Goal: Information Seeking & Learning: Learn about a topic

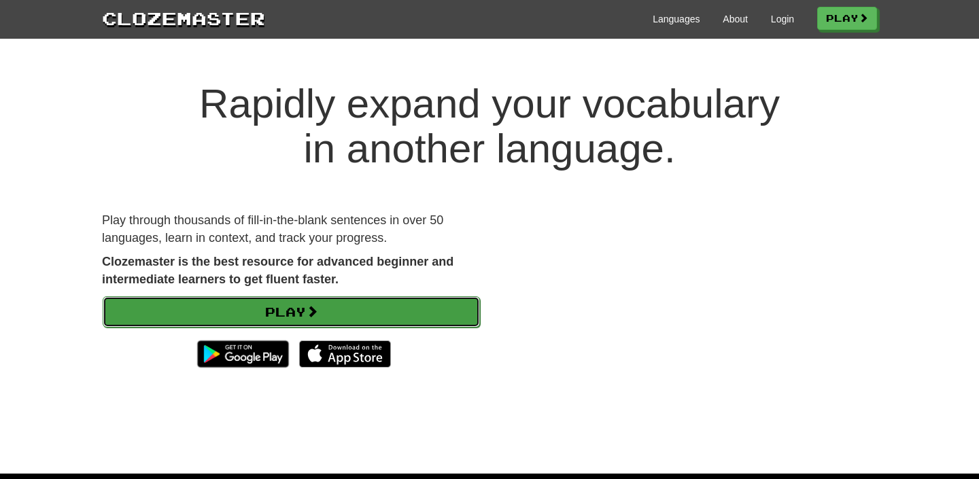
click at [314, 311] on span at bounding box center [312, 311] width 12 height 12
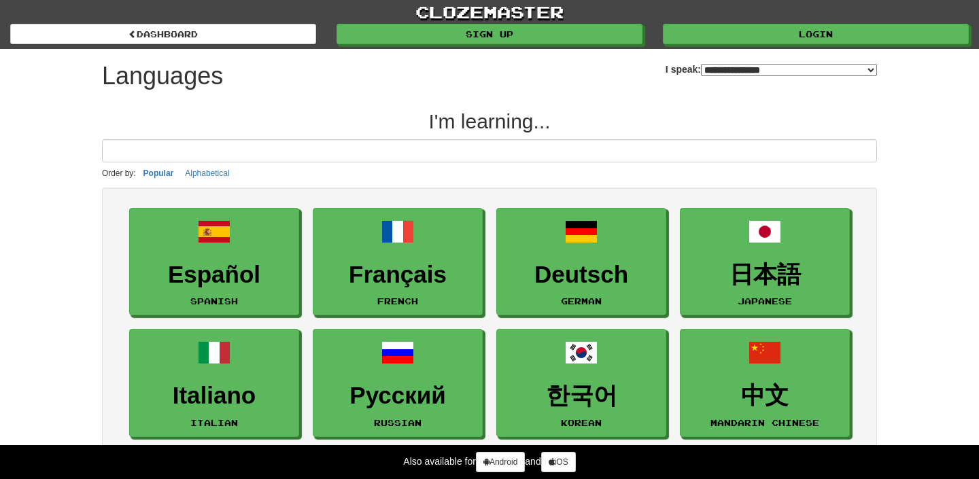
select select "*******"
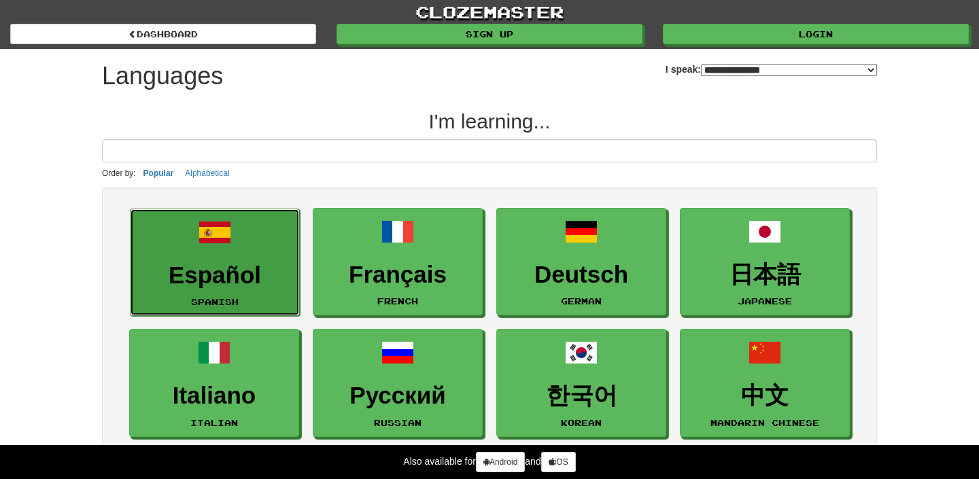
click at [272, 264] on h3 "Español" at bounding box center [214, 275] width 155 height 27
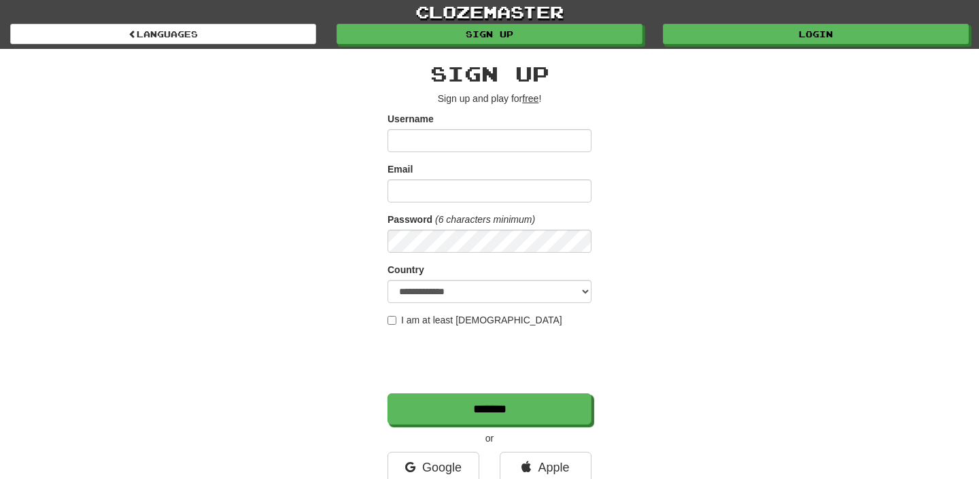
click at [463, 144] on input "Username" at bounding box center [490, 140] width 204 height 23
click at [460, 143] on input "Username" at bounding box center [490, 140] width 204 height 23
type input "**********"
click at [473, 201] on input "Email" at bounding box center [490, 190] width 204 height 23
type input "**********"
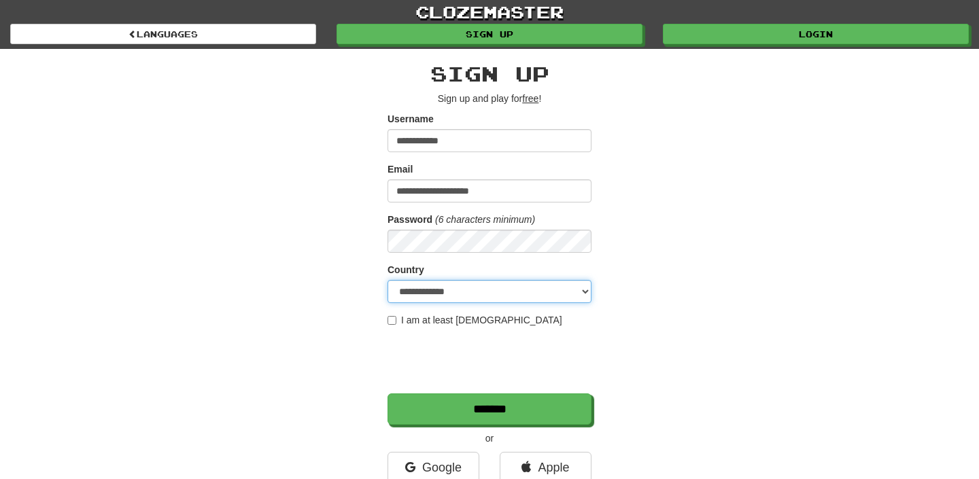
select select "**"
click at [388, 314] on label "I am at least 16 years old" at bounding box center [475, 320] width 175 height 14
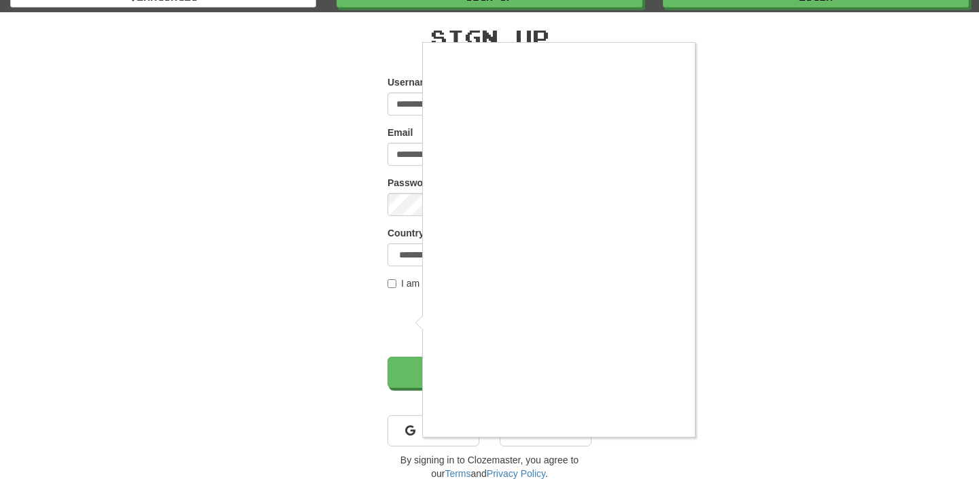
scroll to position [43, 0]
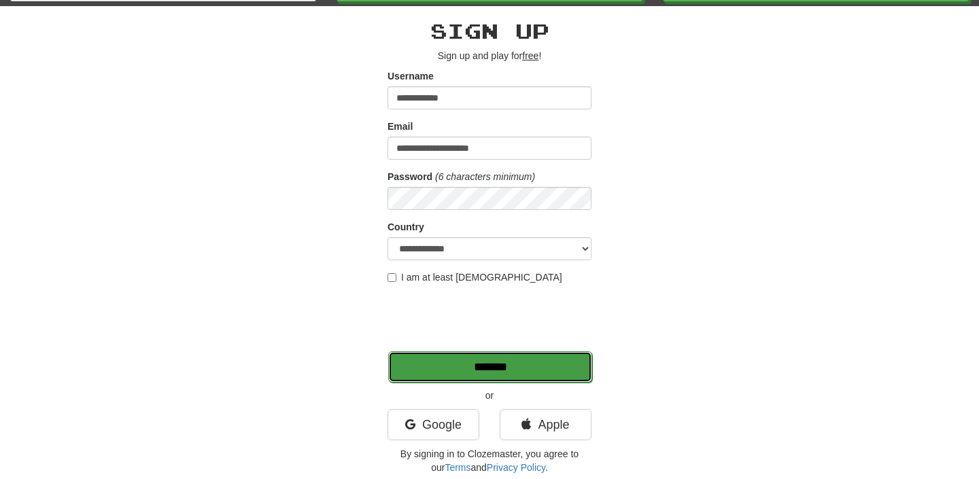
click at [539, 373] on input "*******" at bounding box center [490, 367] width 204 height 31
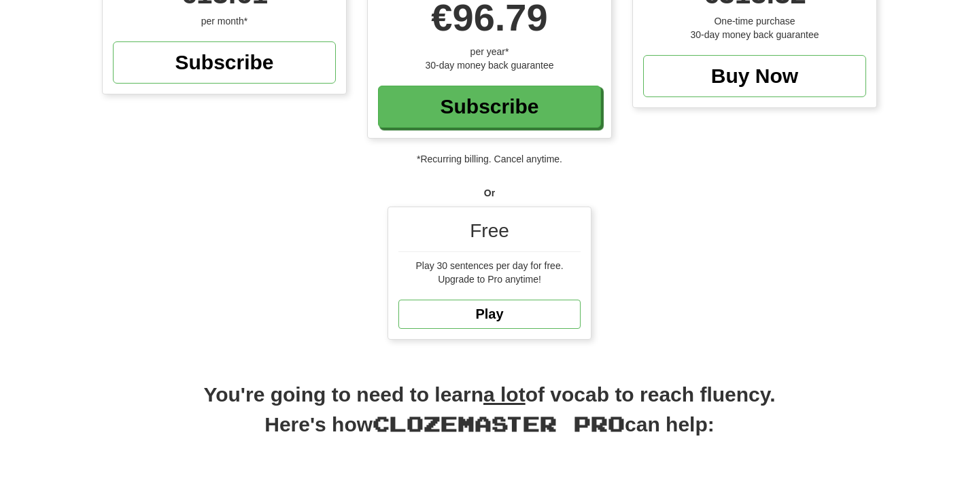
scroll to position [250, 0]
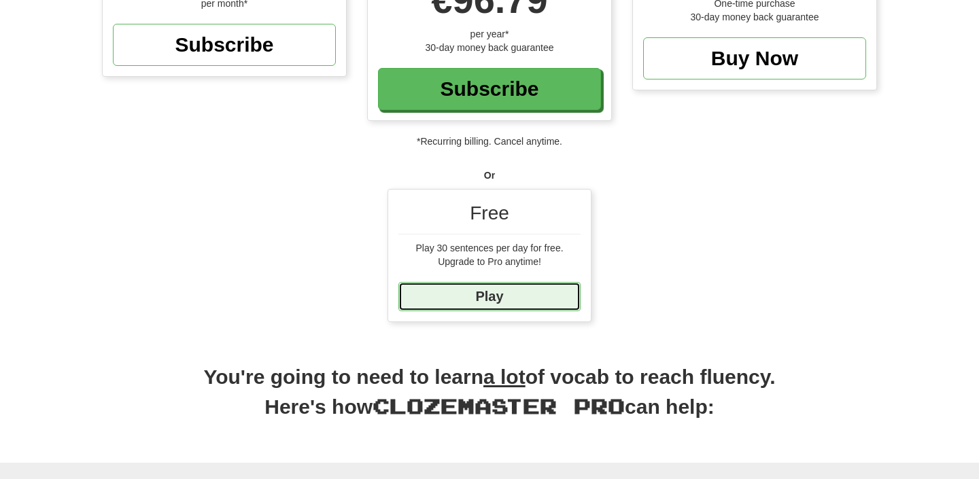
click at [485, 296] on link "Play" at bounding box center [489, 296] width 182 height 29
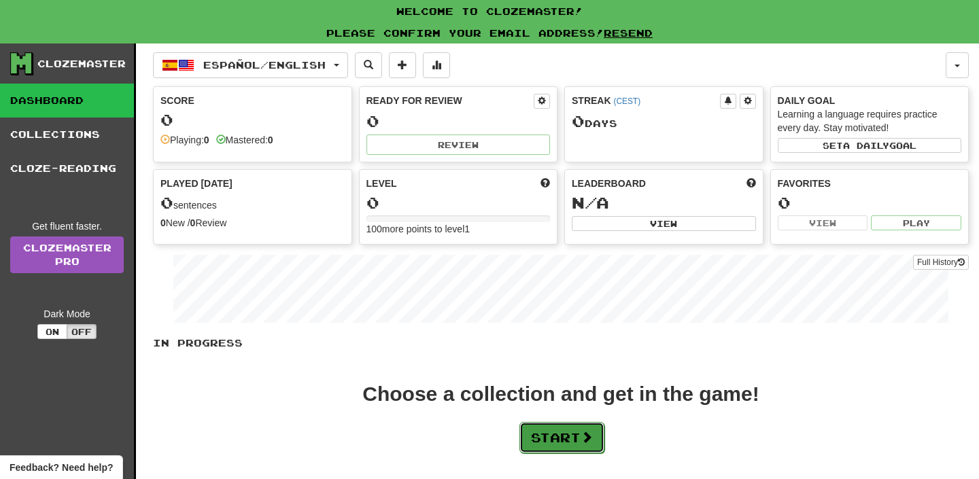
click at [564, 434] on button "Start" at bounding box center [561, 437] width 85 height 31
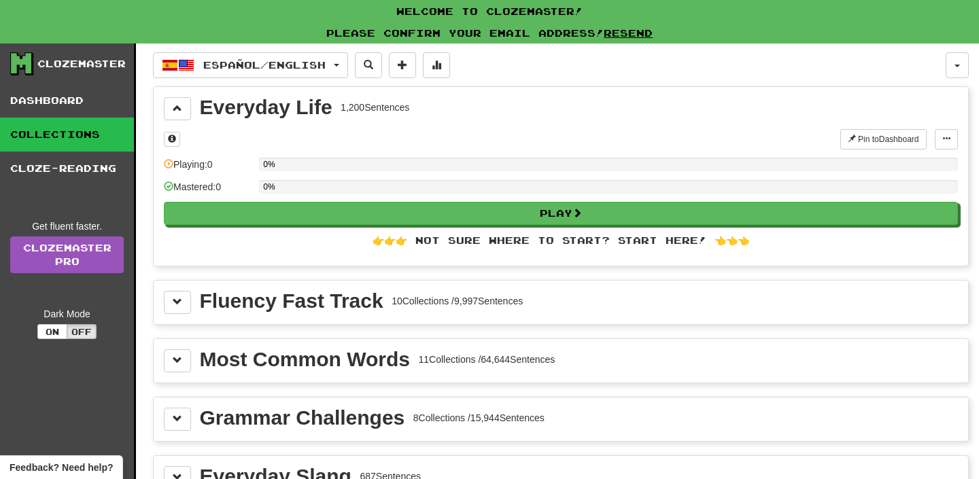
click at [199, 296] on div "Fluency Fast Track 10 Collections / 9,997 Sentences" at bounding box center [561, 302] width 794 height 23
click at [177, 300] on span at bounding box center [178, 302] width 10 height 10
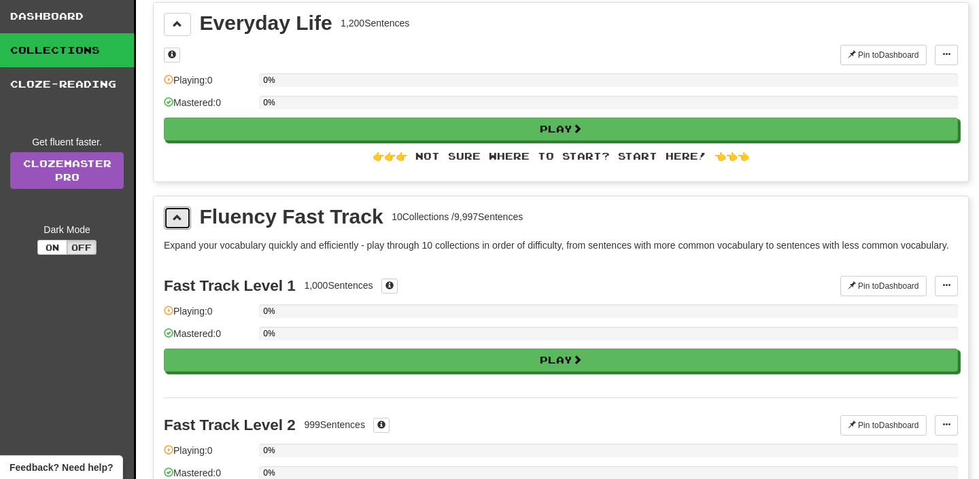
scroll to position [86, 0]
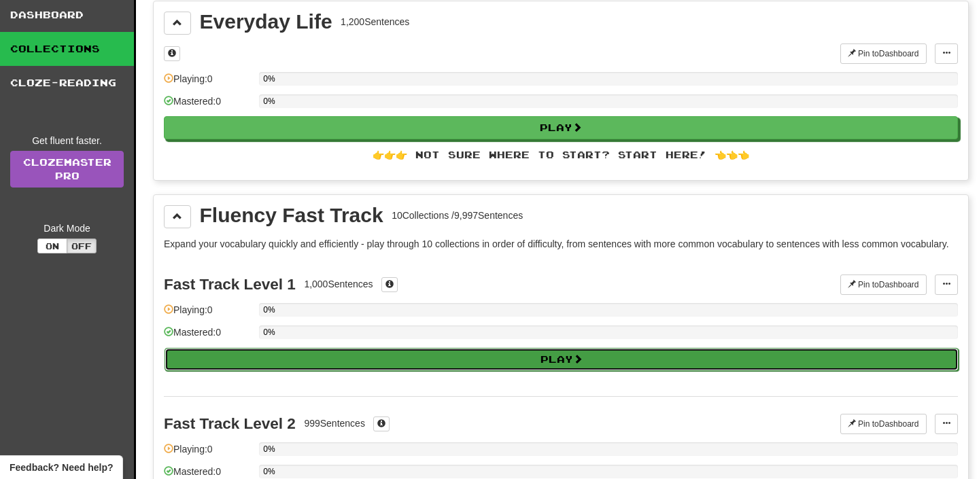
click at [438, 371] on button "Play" at bounding box center [562, 359] width 794 height 23
select select "**"
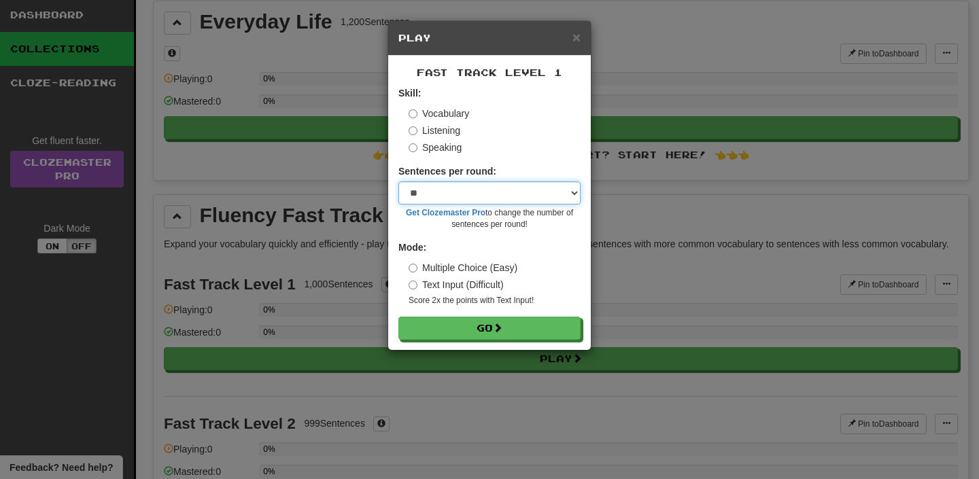
click at [485, 191] on select "* ** ** ** ** ** *** ********" at bounding box center [489, 193] width 182 height 23
click at [398, 182] on select "* ** ** ** ** ** *** ********" at bounding box center [489, 193] width 182 height 23
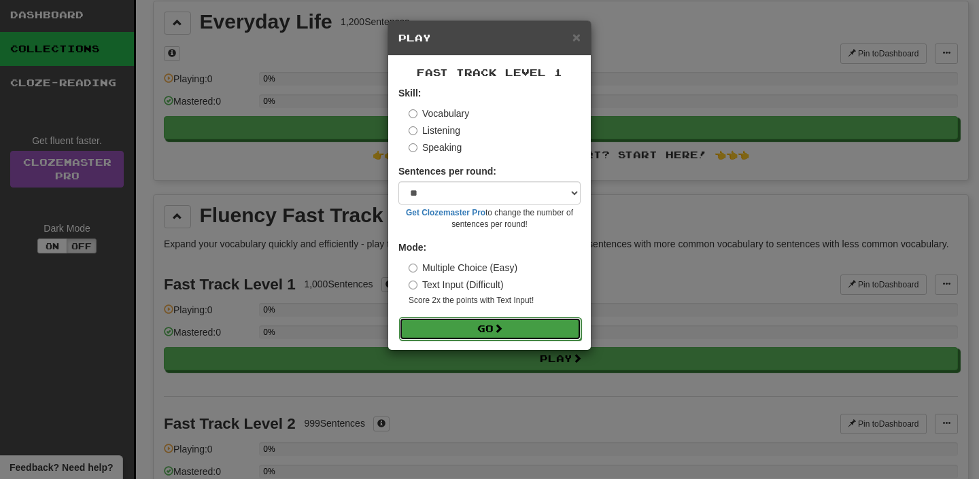
click at [503, 326] on span at bounding box center [499, 329] width 10 height 10
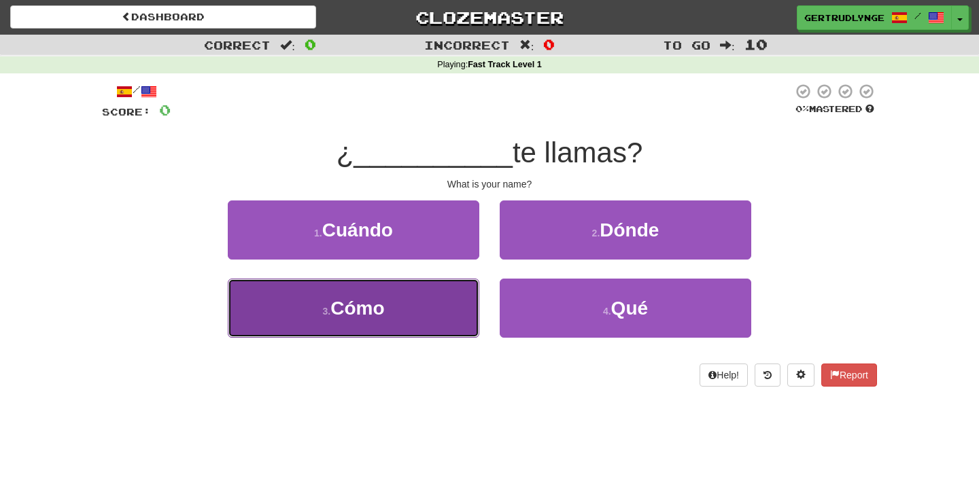
click at [431, 326] on button "3 . Cómo" at bounding box center [354, 308] width 252 height 59
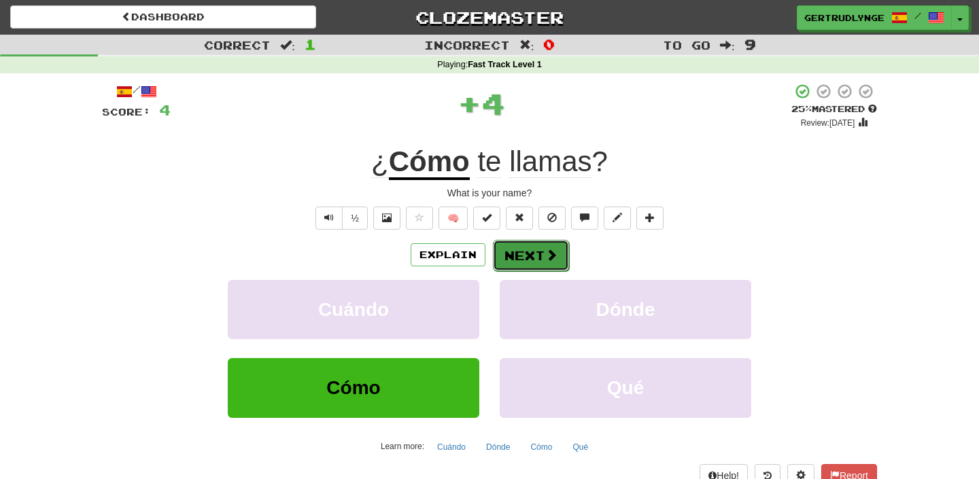
click at [541, 258] on button "Next" at bounding box center [531, 255] width 76 height 31
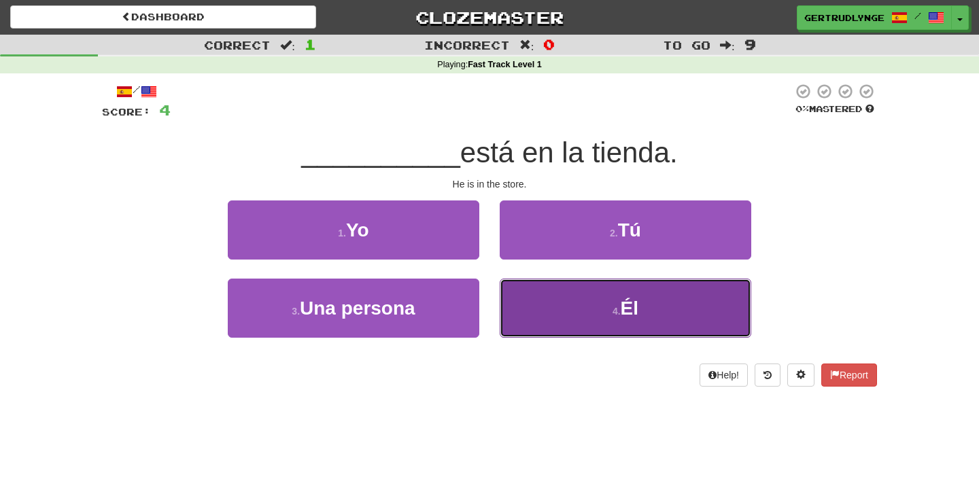
click at [579, 285] on button "4 . Él" at bounding box center [626, 308] width 252 height 59
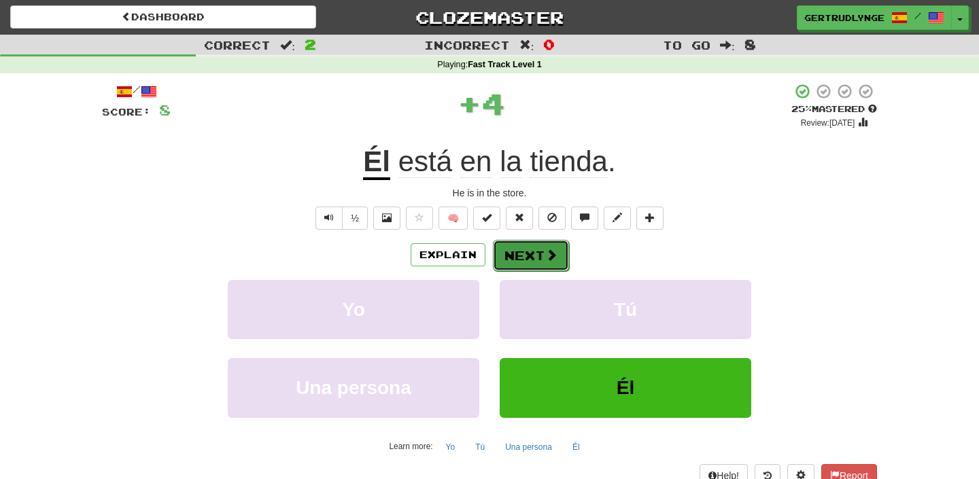
click at [528, 254] on button "Next" at bounding box center [531, 255] width 76 height 31
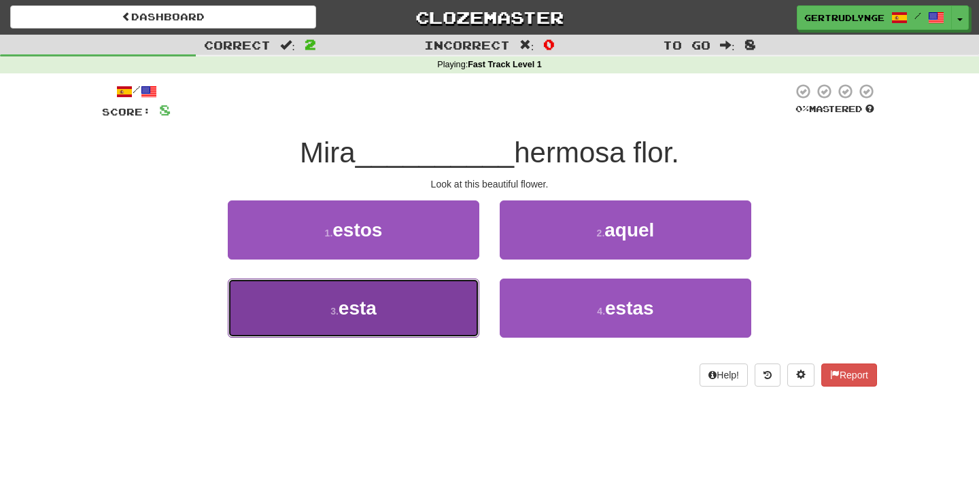
click at [419, 317] on button "3 . esta" at bounding box center [354, 308] width 252 height 59
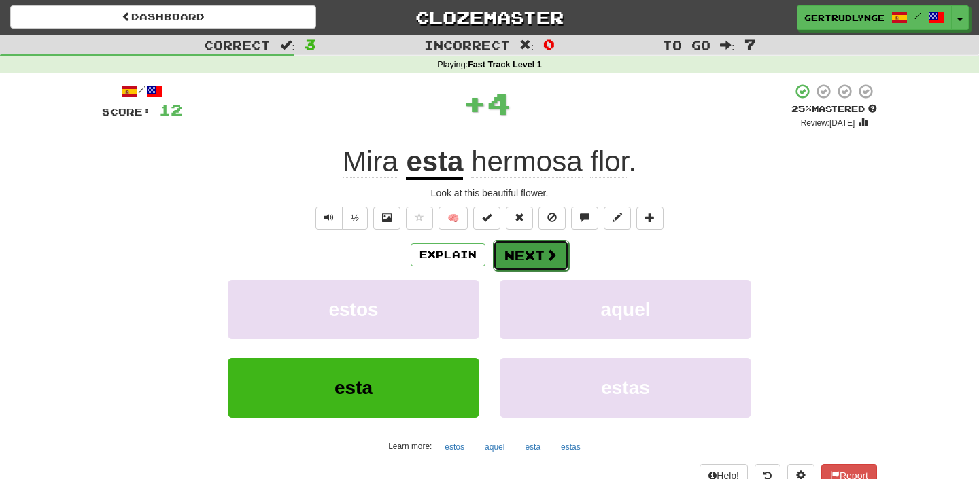
click at [528, 258] on button "Next" at bounding box center [531, 255] width 76 height 31
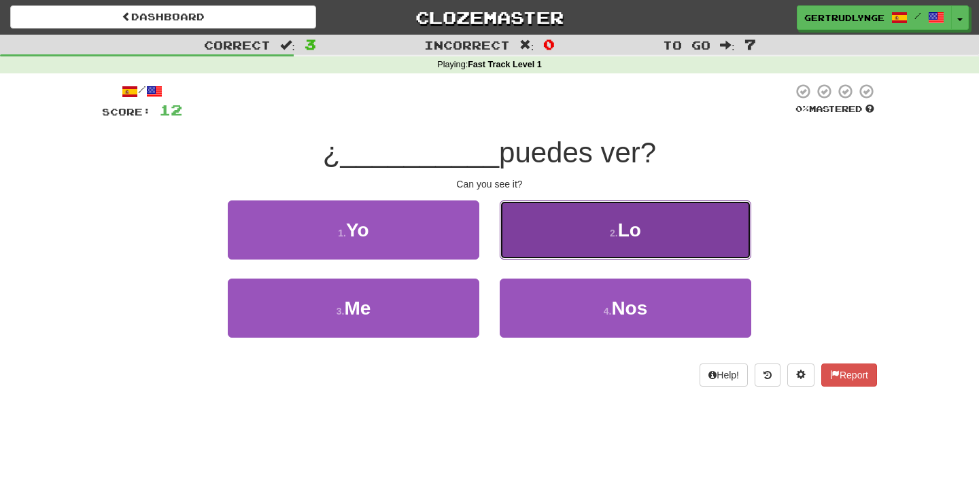
click at [594, 211] on button "2 . Lo" at bounding box center [626, 230] width 252 height 59
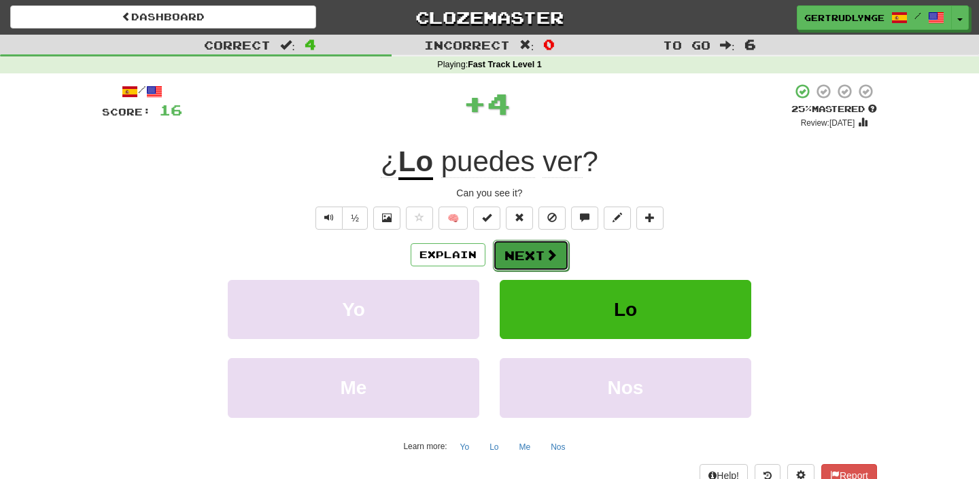
click at [515, 264] on button "Next" at bounding box center [531, 255] width 76 height 31
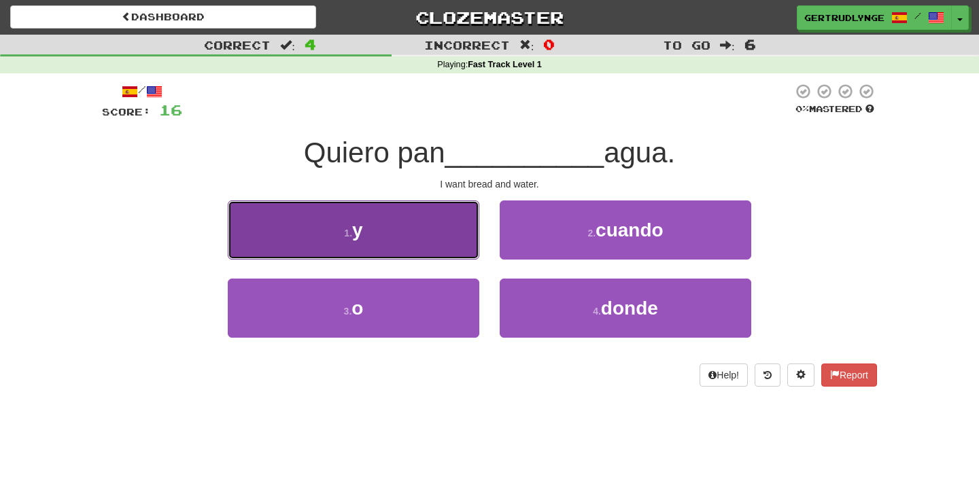
click at [443, 231] on button "1 . y" at bounding box center [354, 230] width 252 height 59
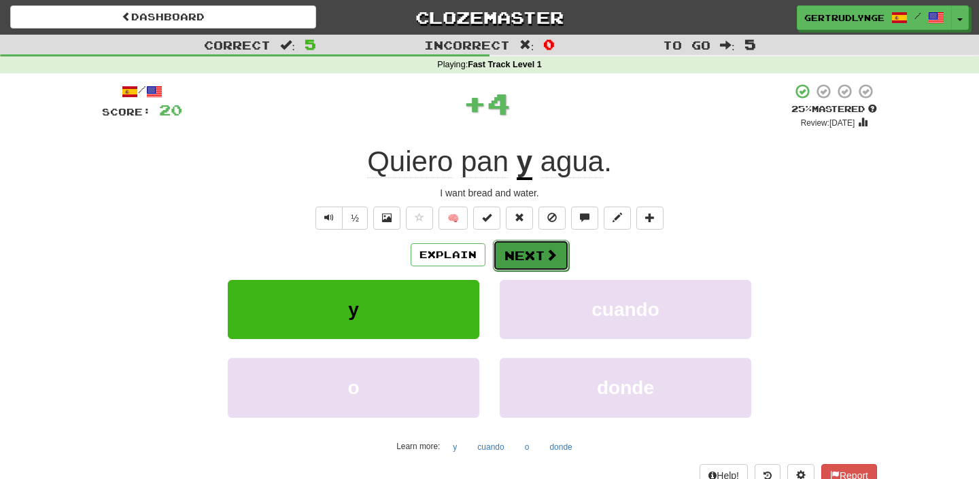
click at [520, 258] on button "Next" at bounding box center [531, 255] width 76 height 31
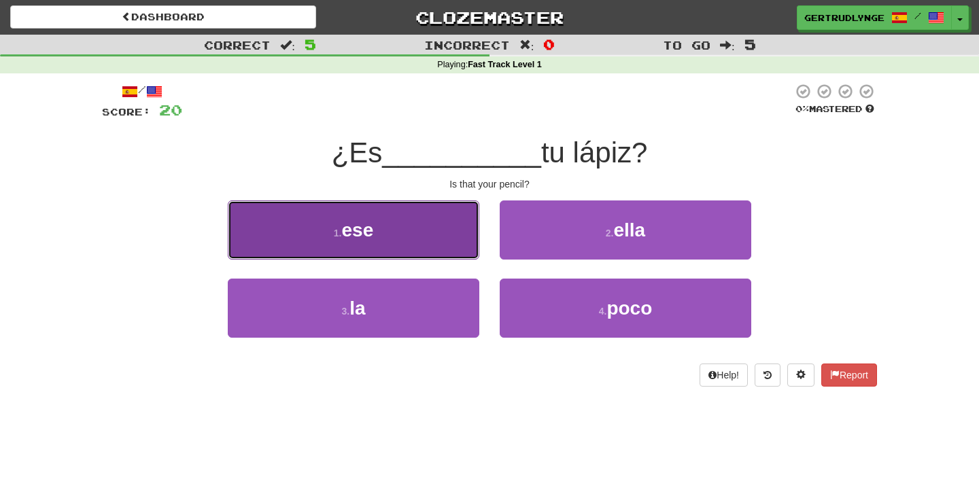
click at [431, 226] on button "1 . ese" at bounding box center [354, 230] width 252 height 59
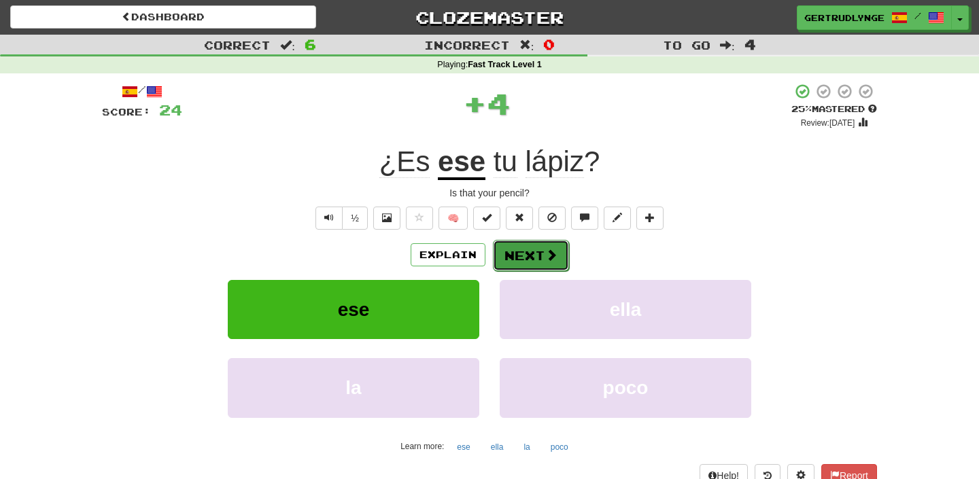
click at [542, 253] on button "Next" at bounding box center [531, 255] width 76 height 31
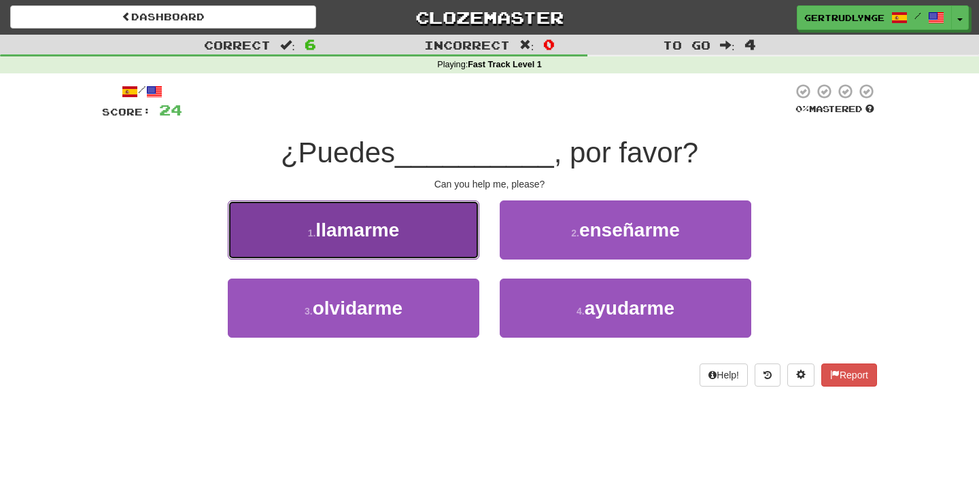
click at [417, 230] on button "1 . llamarme" at bounding box center [354, 230] width 252 height 59
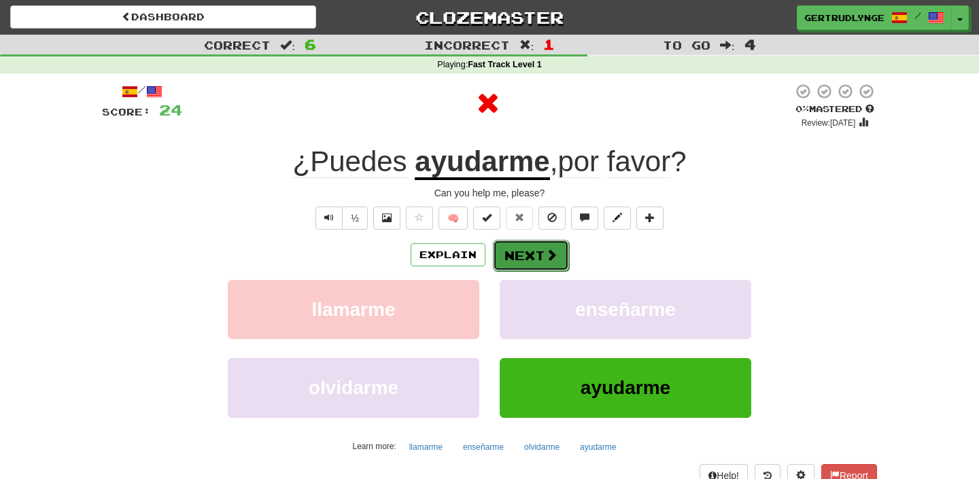
click at [546, 256] on span at bounding box center [551, 255] width 12 height 12
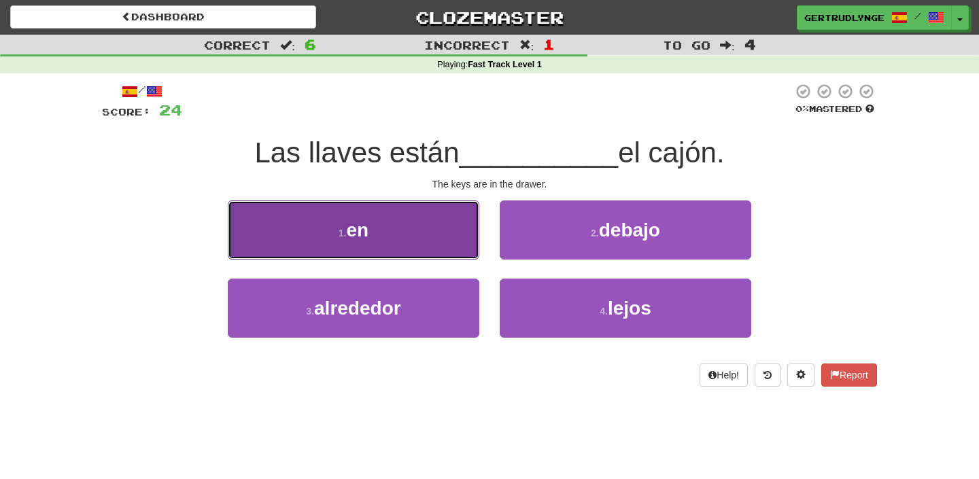
click at [362, 222] on span "en" at bounding box center [358, 230] width 22 height 21
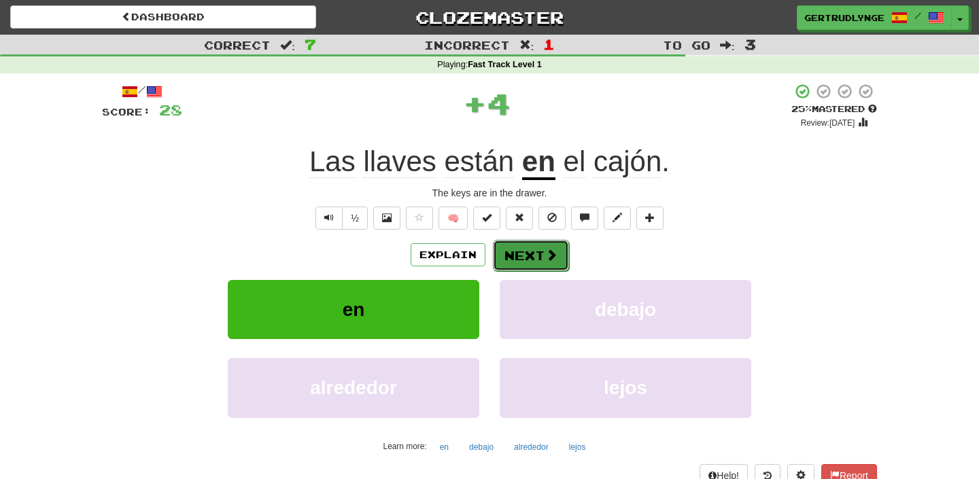
click at [550, 258] on span at bounding box center [551, 255] width 12 height 12
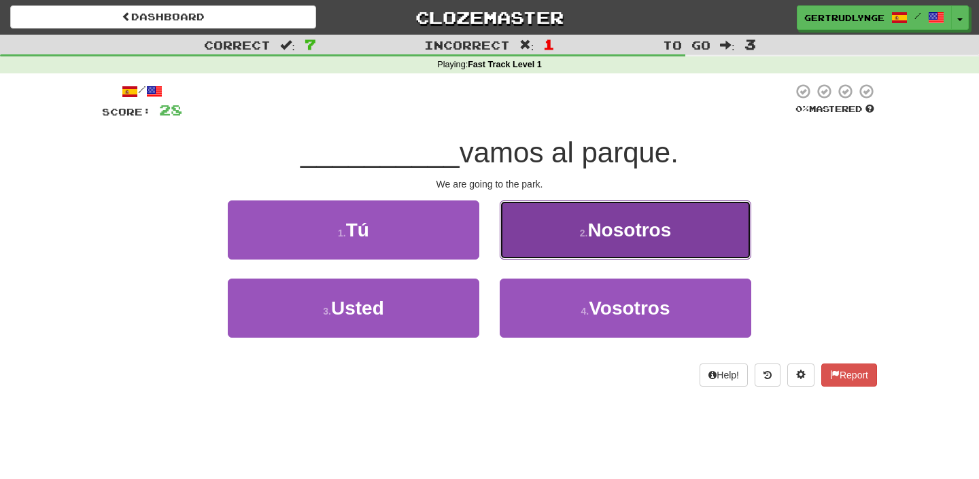
click at [706, 236] on button "2 . Nosotros" at bounding box center [626, 230] width 252 height 59
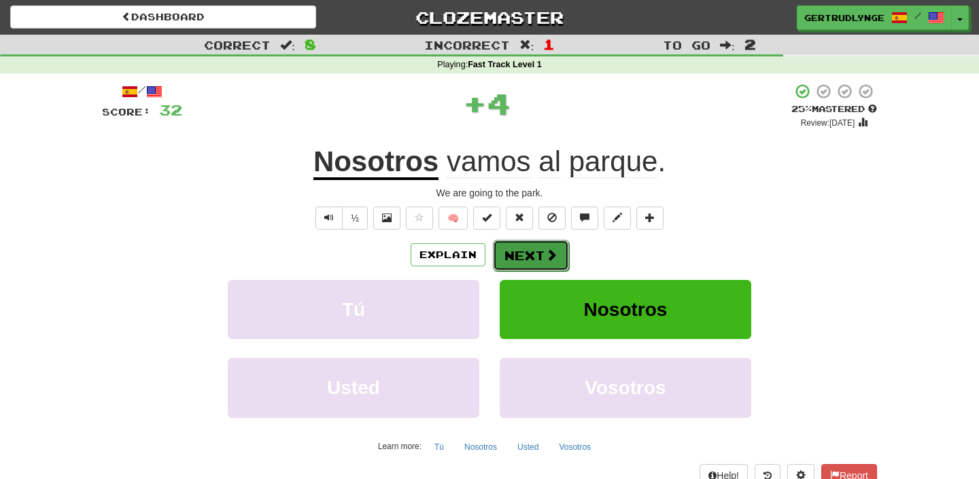
click at [540, 262] on button "Next" at bounding box center [531, 255] width 76 height 31
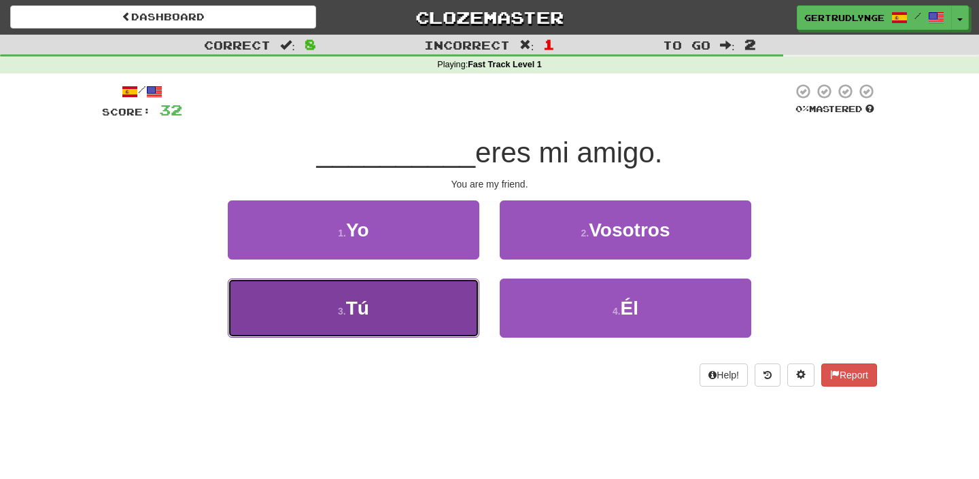
click at [379, 313] on button "3 . Tú" at bounding box center [354, 308] width 252 height 59
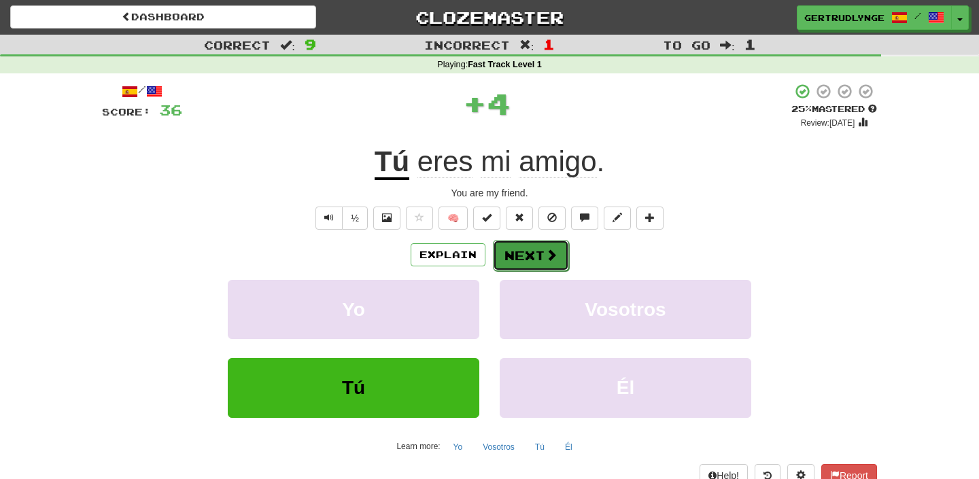
click at [540, 260] on button "Next" at bounding box center [531, 255] width 76 height 31
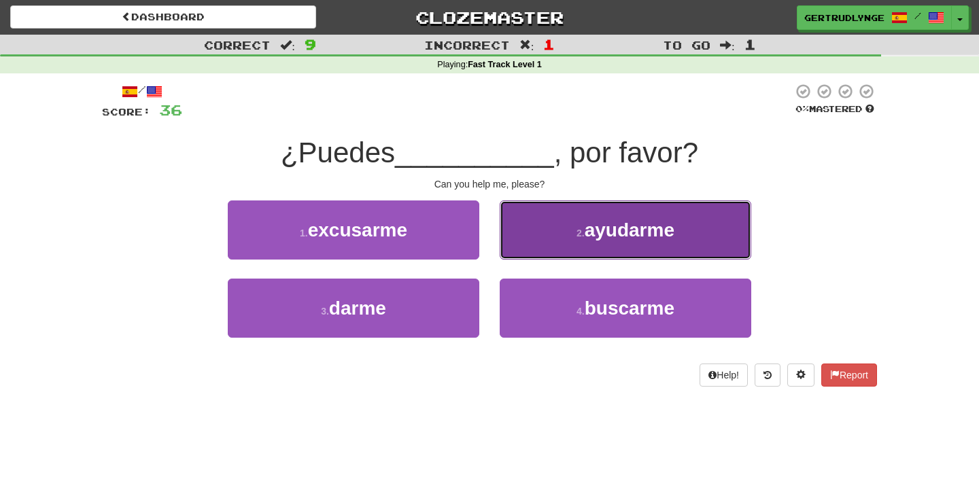
click at [530, 228] on button "2 . ayudarme" at bounding box center [626, 230] width 252 height 59
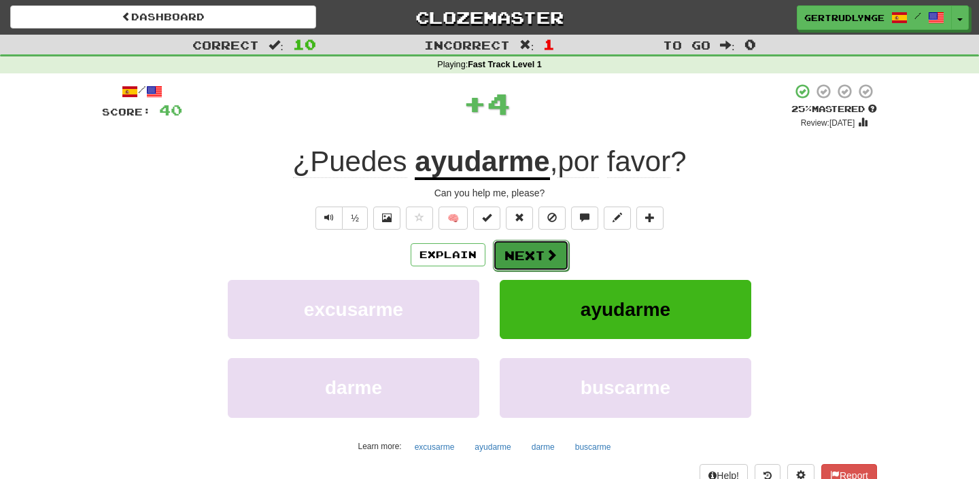
click at [560, 266] on button "Next" at bounding box center [531, 255] width 76 height 31
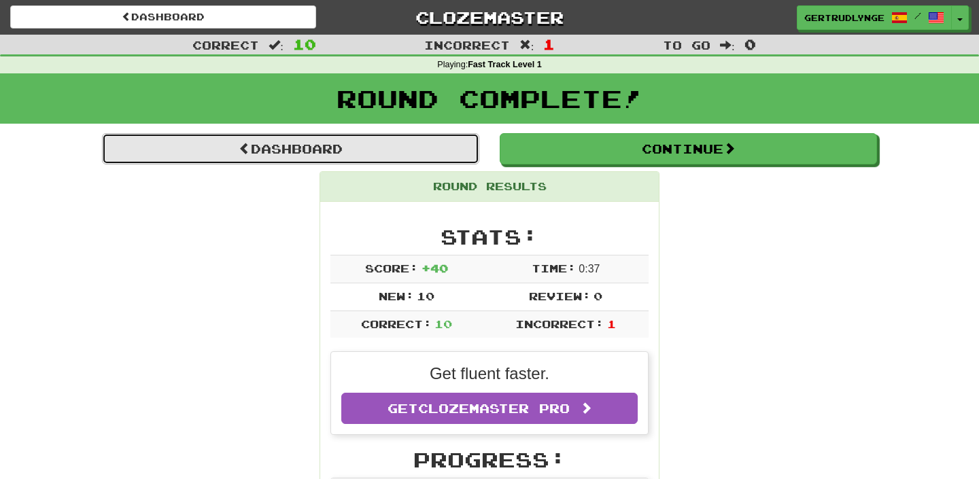
click at [449, 141] on link "Dashboard" at bounding box center [290, 148] width 377 height 31
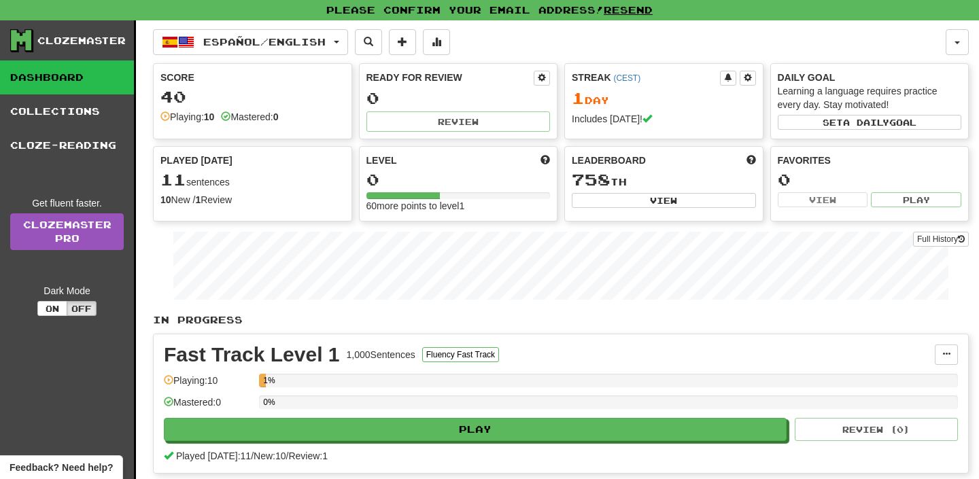
click at [65, 76] on link "Dashboard" at bounding box center [67, 78] width 134 height 34
click at [69, 109] on link "Collections" at bounding box center [67, 112] width 134 height 34
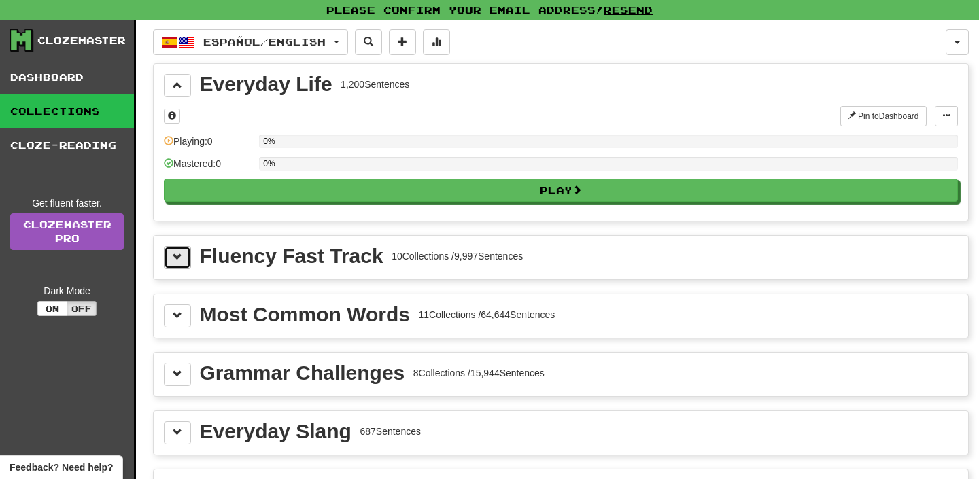
click at [175, 260] on span at bounding box center [178, 257] width 10 height 10
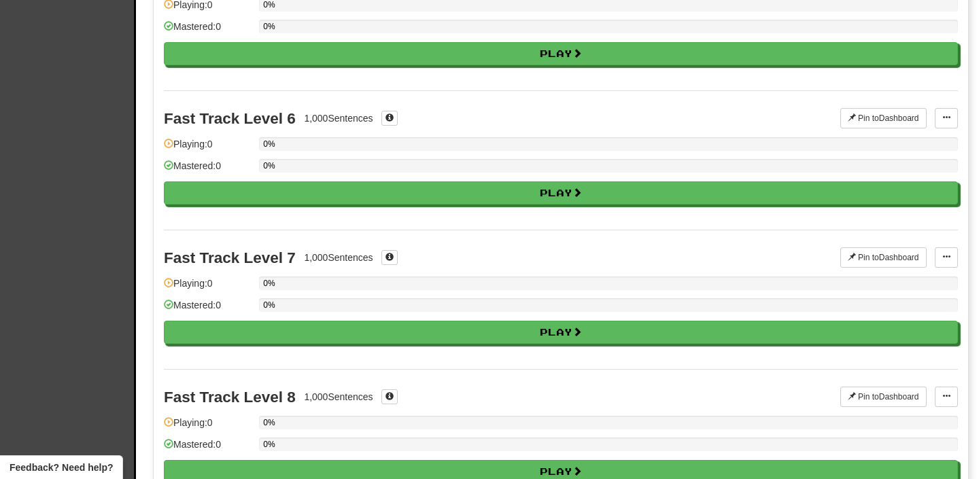
scroll to position [833, 0]
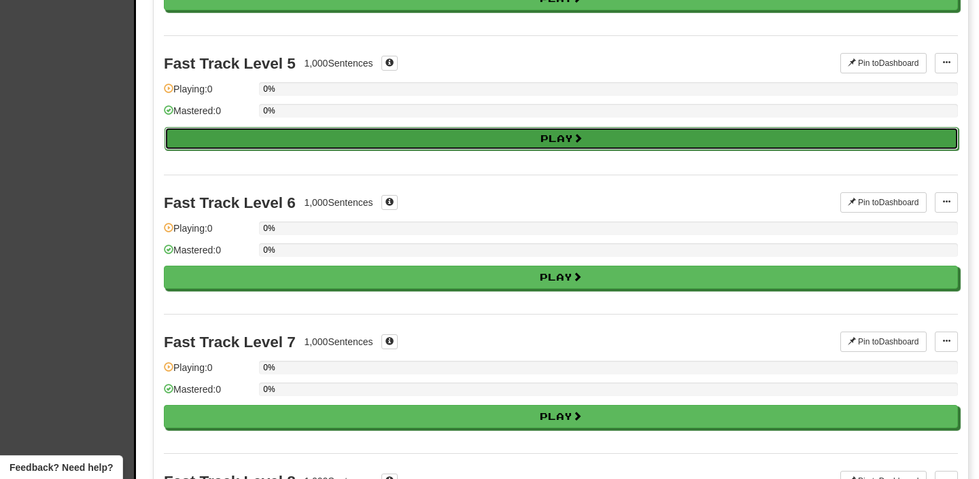
click at [327, 150] on button "Play" at bounding box center [562, 138] width 794 height 23
select select "**"
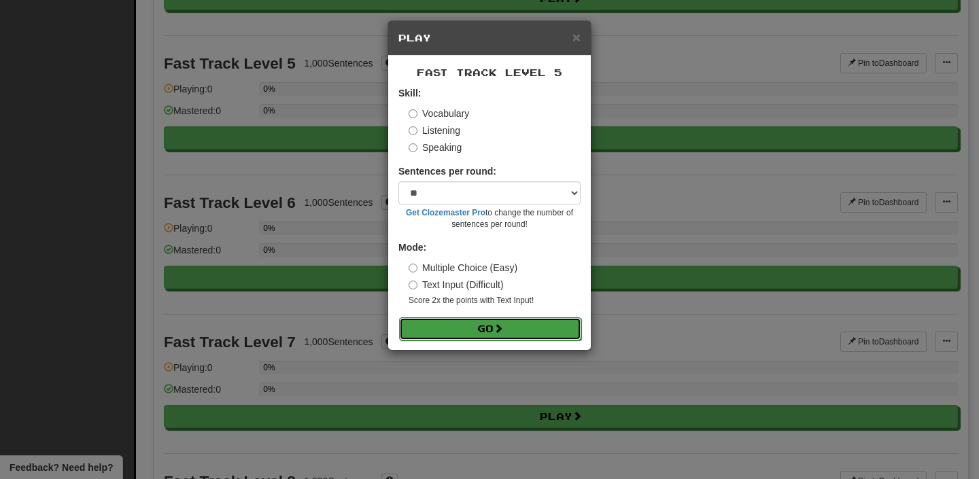
click at [515, 324] on button "Go" at bounding box center [490, 329] width 182 height 23
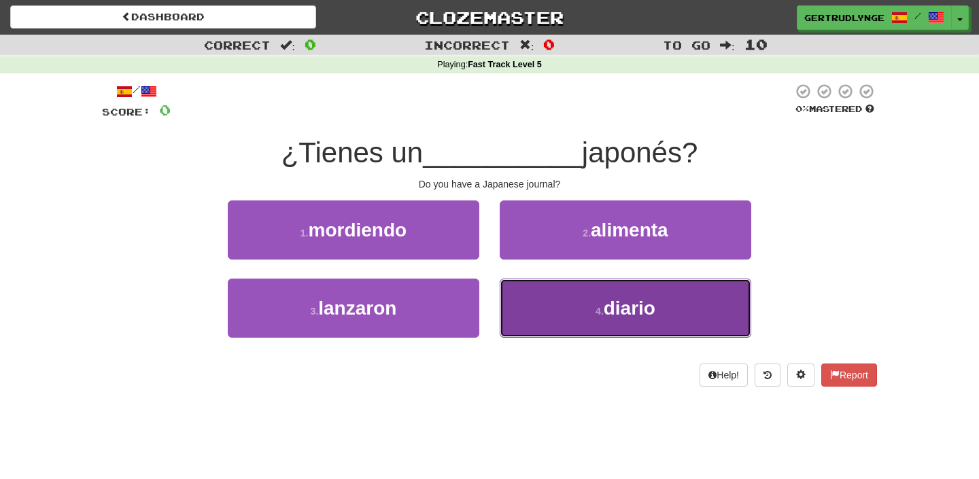
click at [592, 311] on button "4 . diario" at bounding box center [626, 308] width 252 height 59
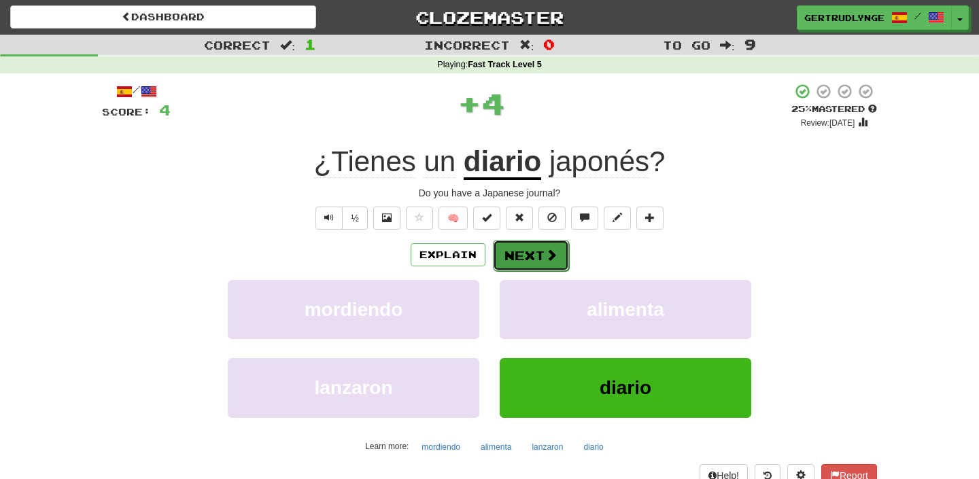
click at [532, 256] on button "Next" at bounding box center [531, 255] width 76 height 31
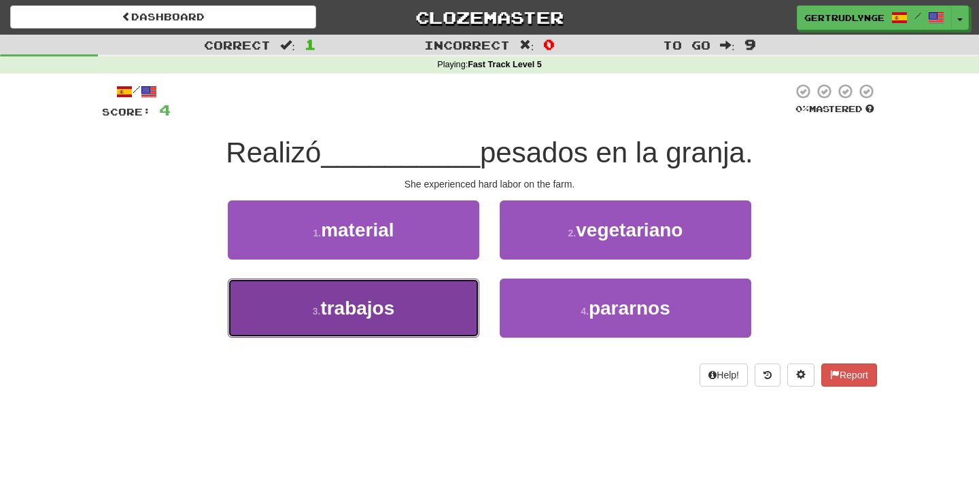
click at [394, 315] on span "trabajos" at bounding box center [357, 308] width 74 height 21
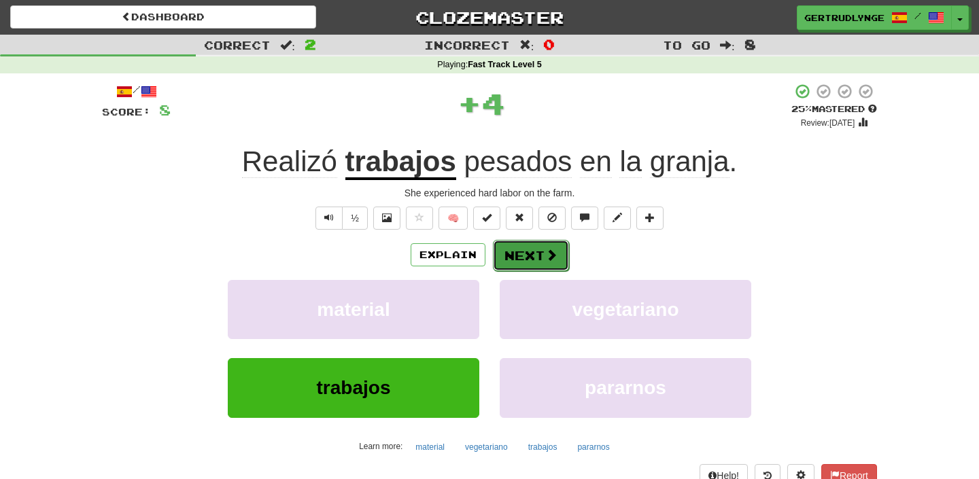
click at [547, 260] on span at bounding box center [551, 255] width 12 height 12
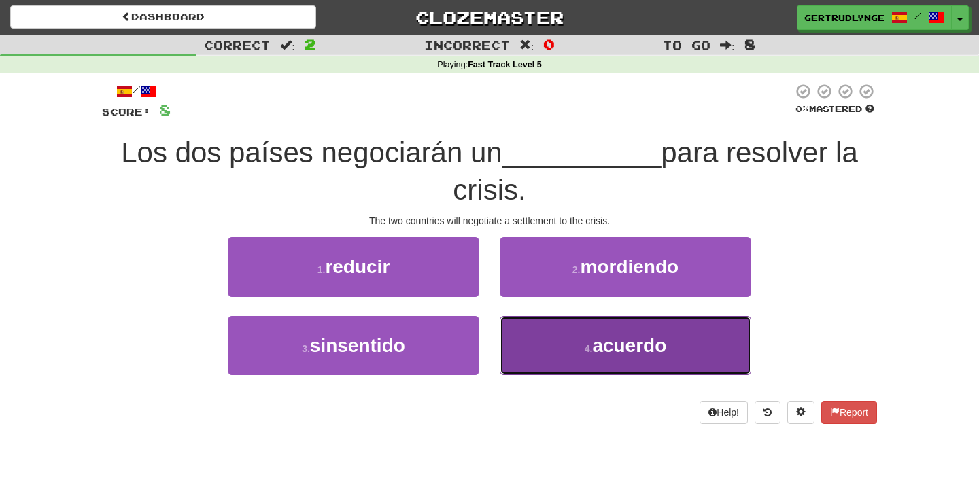
click at [681, 339] on button "4 . acuerdo" at bounding box center [626, 345] width 252 height 59
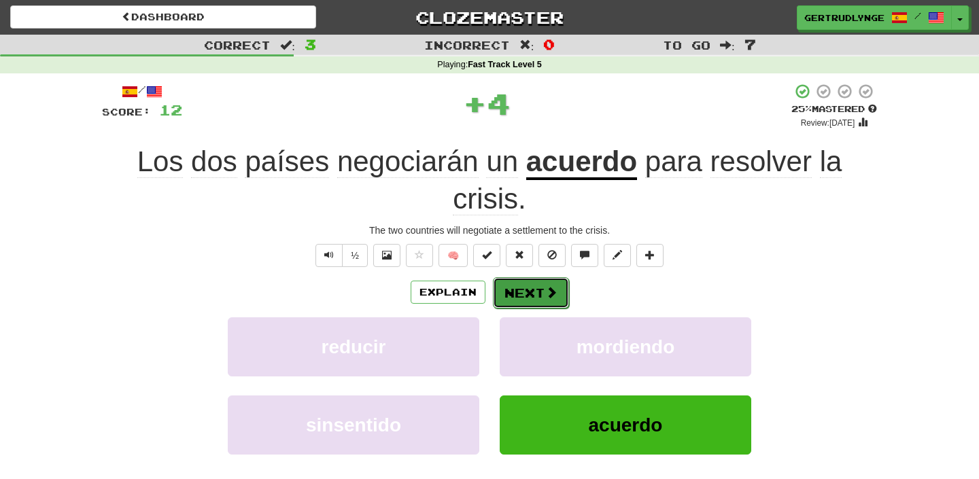
click at [535, 289] on button "Next" at bounding box center [531, 292] width 76 height 31
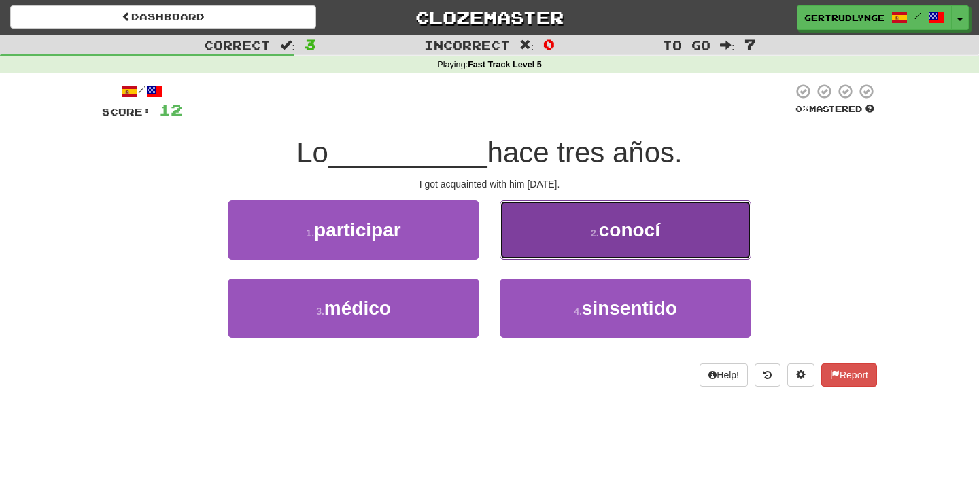
click at [651, 228] on span "conocí" at bounding box center [629, 230] width 61 height 21
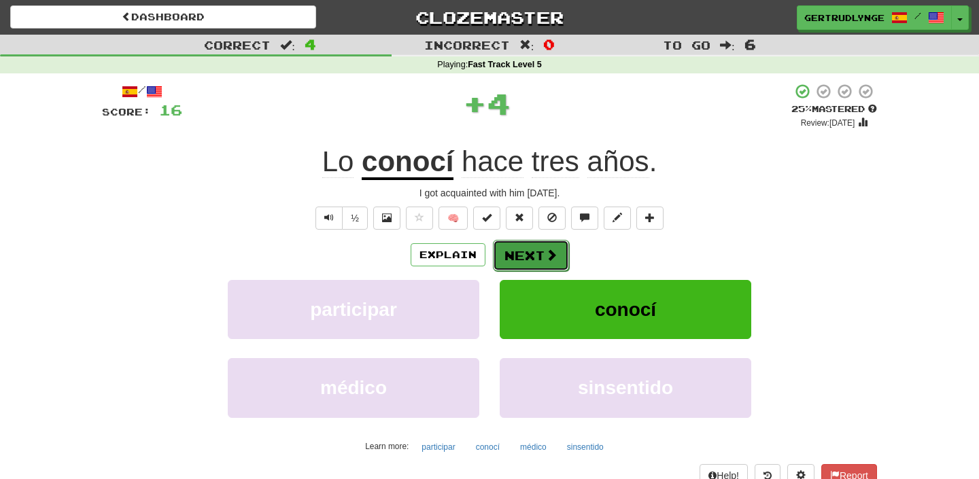
click at [538, 250] on button "Next" at bounding box center [531, 255] width 76 height 31
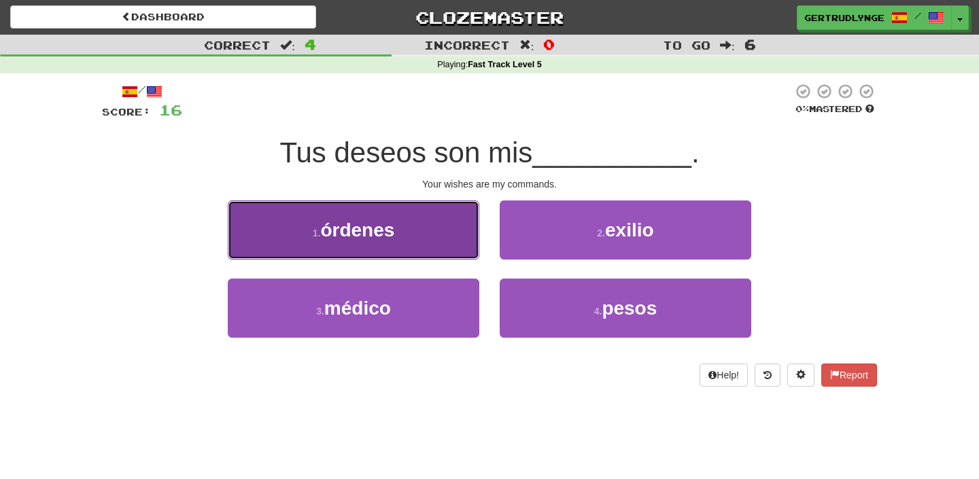
click at [405, 234] on button "1 . órdenes" at bounding box center [354, 230] width 252 height 59
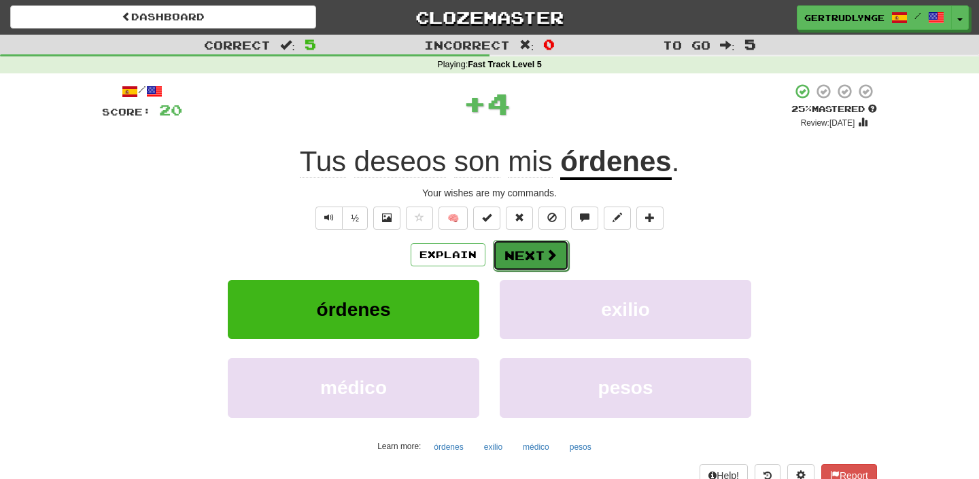
click at [521, 258] on button "Next" at bounding box center [531, 255] width 76 height 31
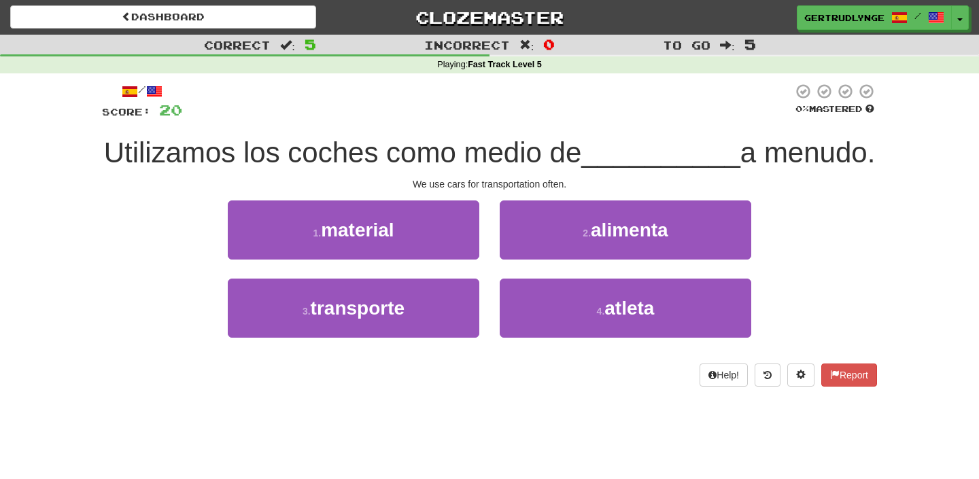
click at [408, 156] on span "Utilizamos los coches como medio de" at bounding box center [343, 153] width 478 height 32
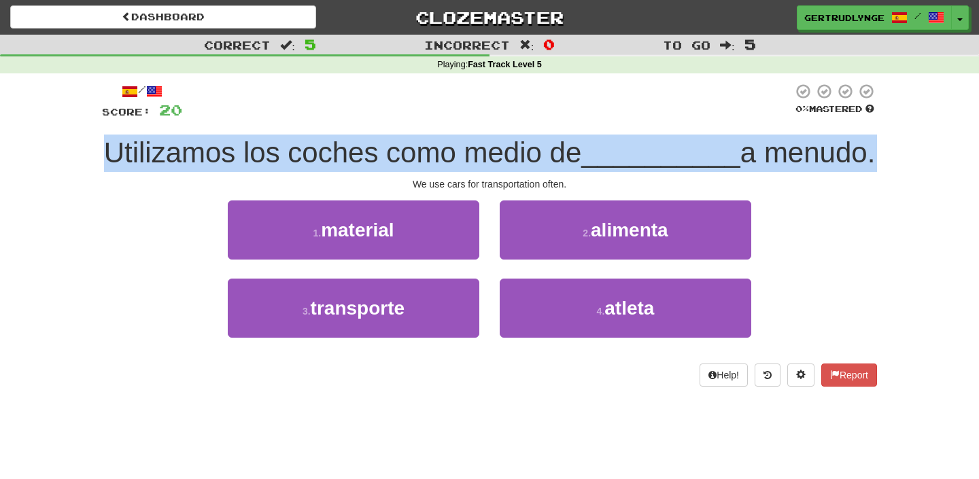
click at [408, 156] on span "Utilizamos los coches como medio de" at bounding box center [343, 153] width 478 height 32
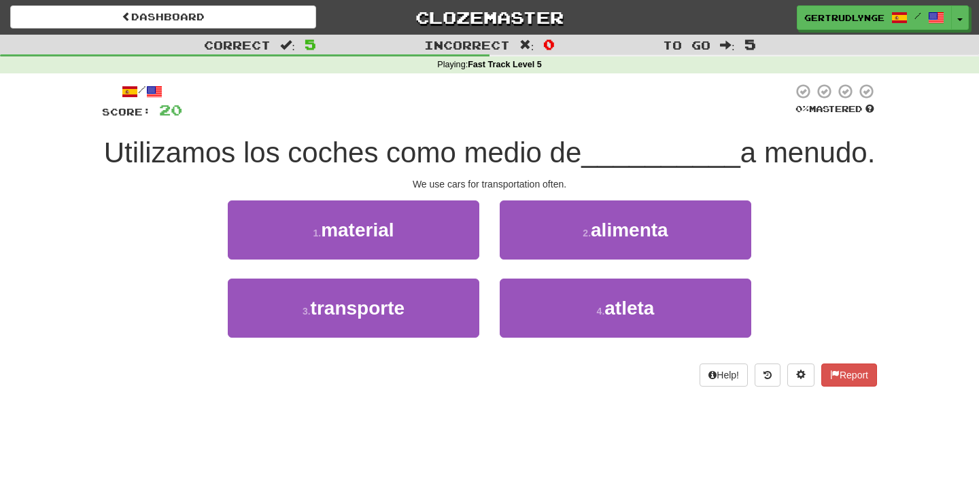
click at [408, 156] on span "Utilizamos los coches como medio de" at bounding box center [343, 153] width 478 height 32
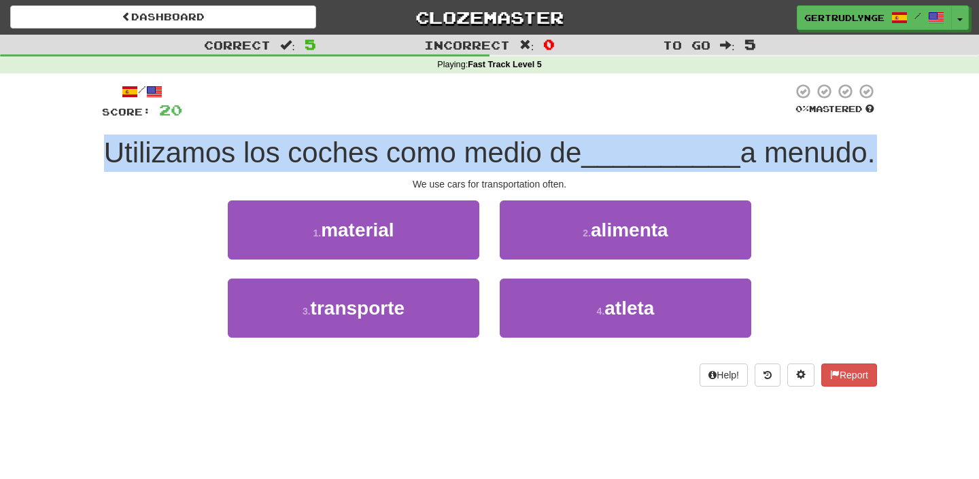
click at [408, 156] on span "Utilizamos los coches como medio de" at bounding box center [343, 153] width 478 height 32
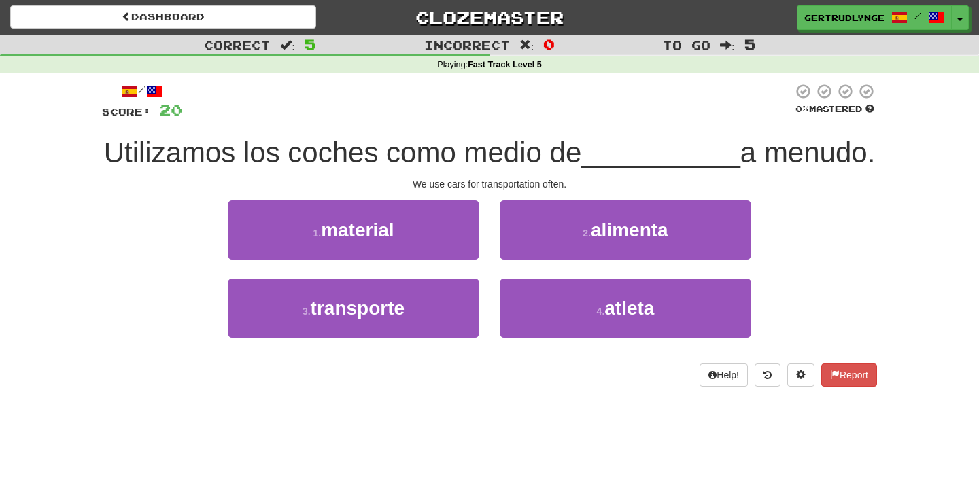
click at [551, 149] on span "Utilizamos los coches como medio de" at bounding box center [343, 153] width 478 height 32
click at [558, 155] on span "Utilizamos los coches como medio de" at bounding box center [343, 153] width 478 height 32
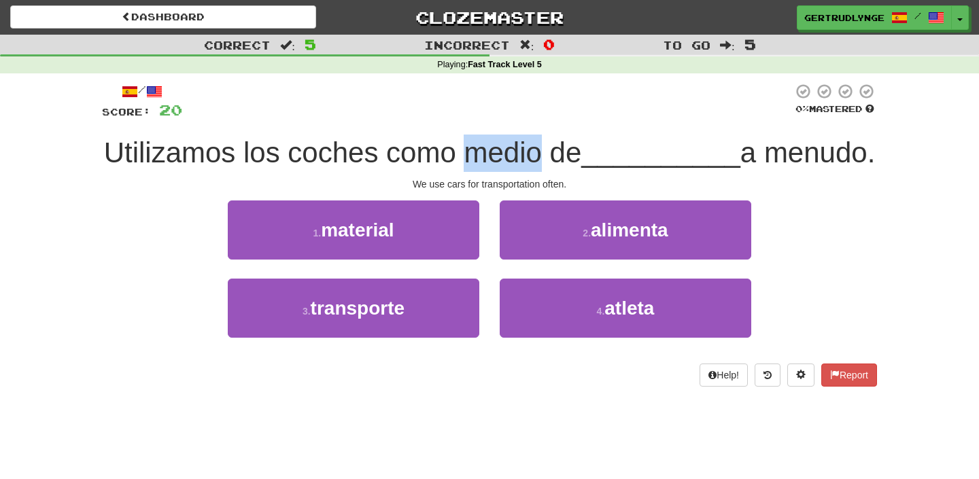
click at [558, 155] on span "Utilizamos los coches como medio de" at bounding box center [343, 153] width 478 height 32
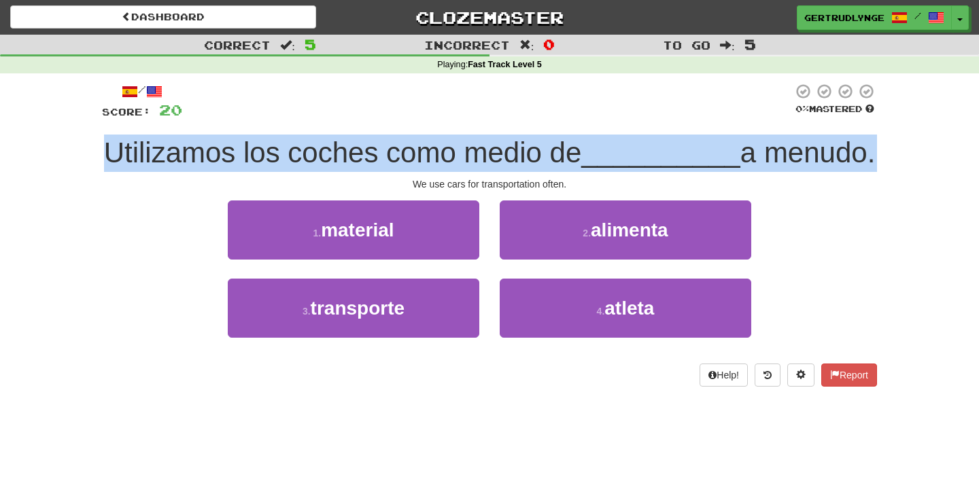
click at [558, 155] on span "Utilizamos los coches como medio de" at bounding box center [343, 153] width 478 height 32
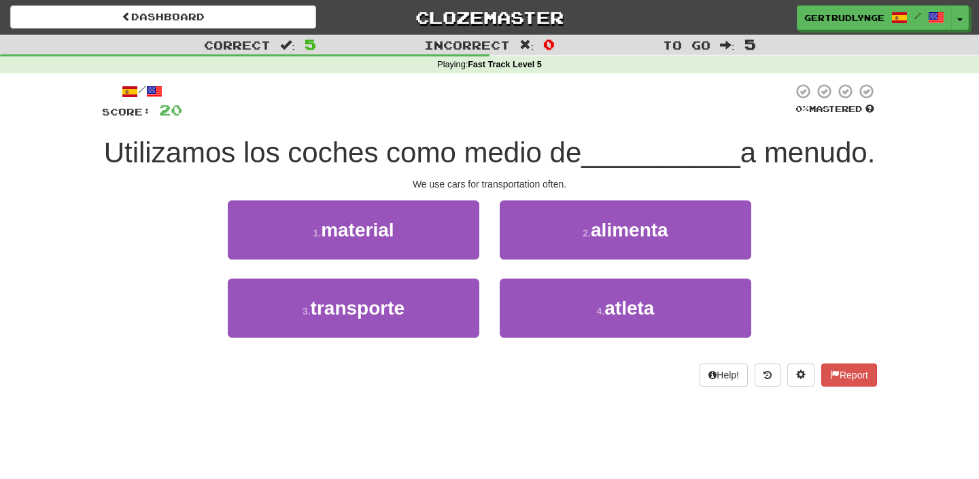
click at [558, 155] on span "Utilizamos los coches como medio de" at bounding box center [343, 153] width 478 height 32
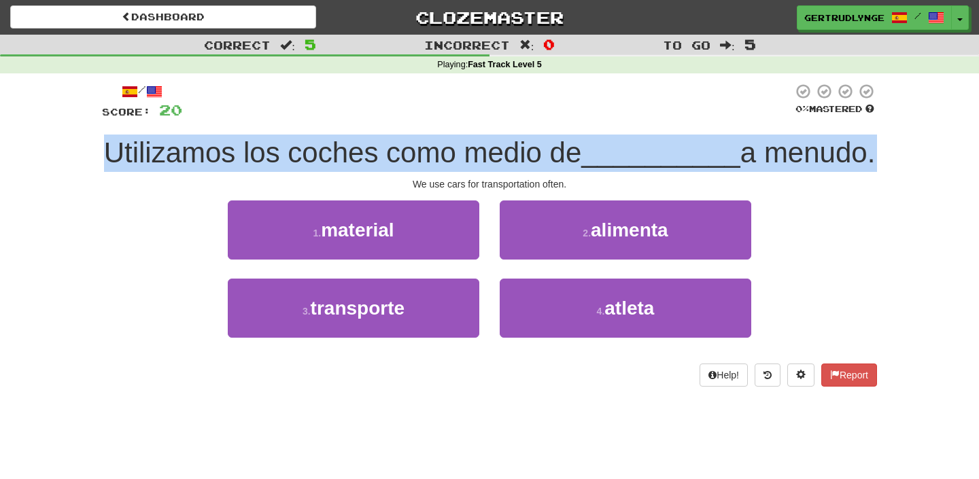
click at [558, 155] on span "Utilizamos los coches como medio de" at bounding box center [343, 153] width 478 height 32
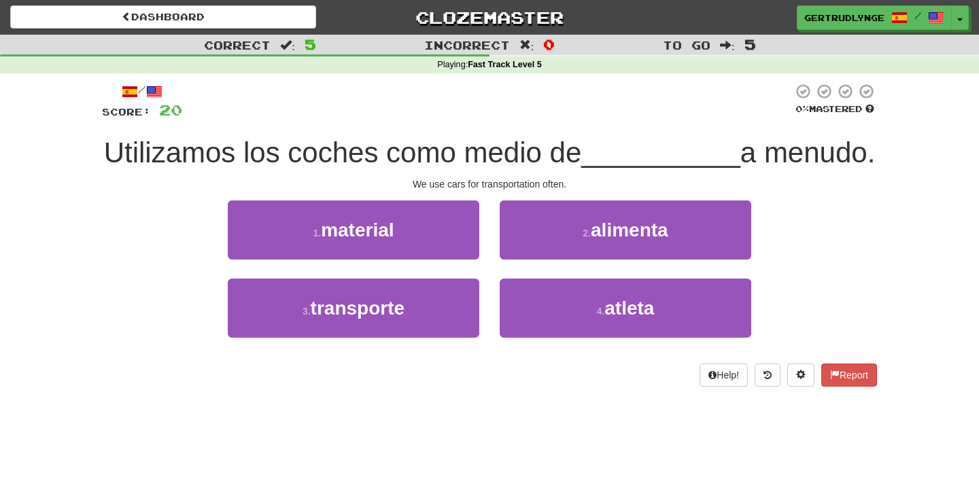
click at [558, 155] on span "Utilizamos los coches como medio de" at bounding box center [343, 153] width 478 height 32
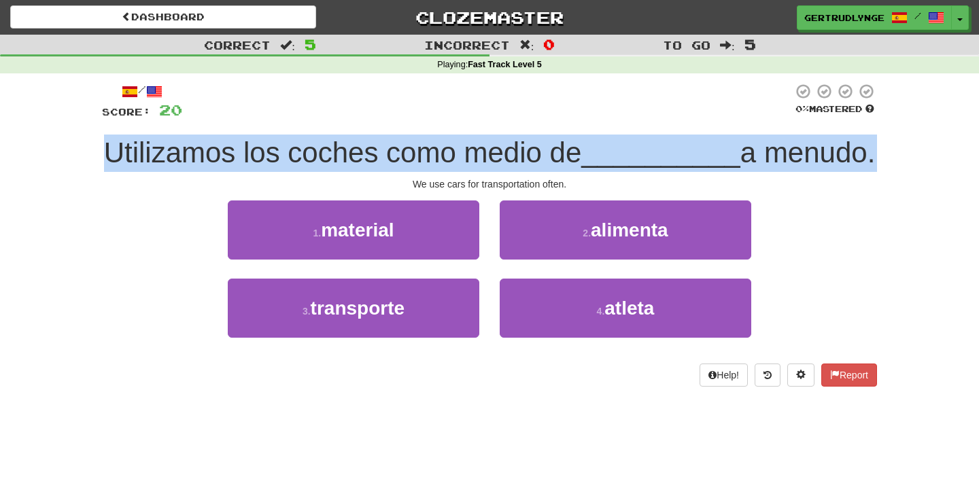
click at [558, 155] on span "Utilizamos los coches como medio de" at bounding box center [343, 153] width 478 height 32
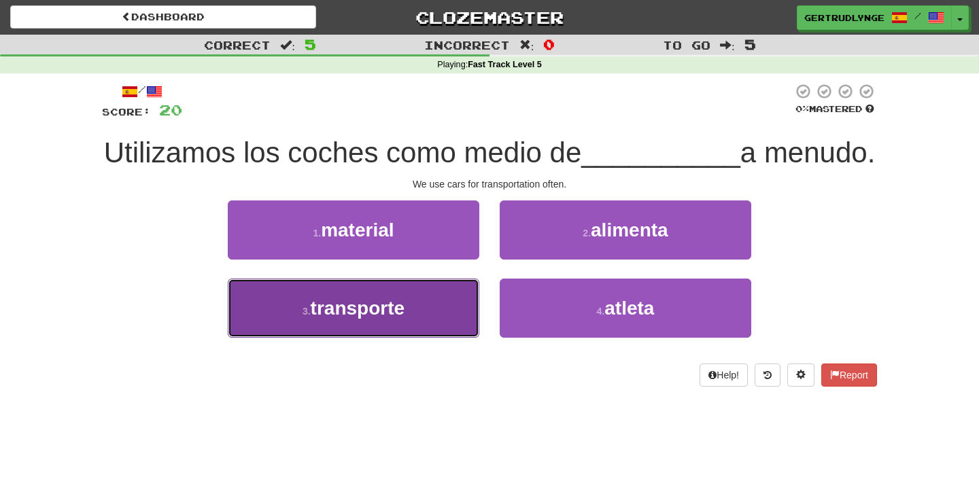
click at [407, 338] on button "3 . transporte" at bounding box center [354, 308] width 252 height 59
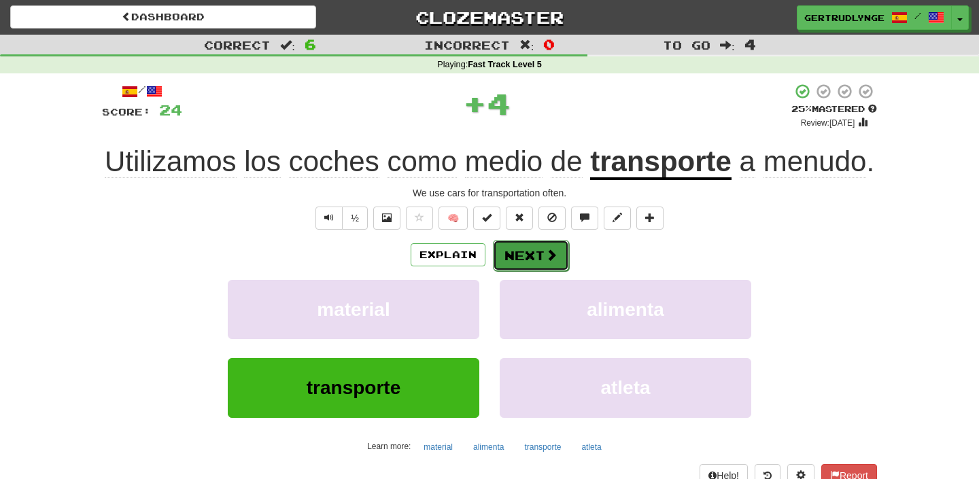
click at [538, 271] on button "Next" at bounding box center [531, 255] width 76 height 31
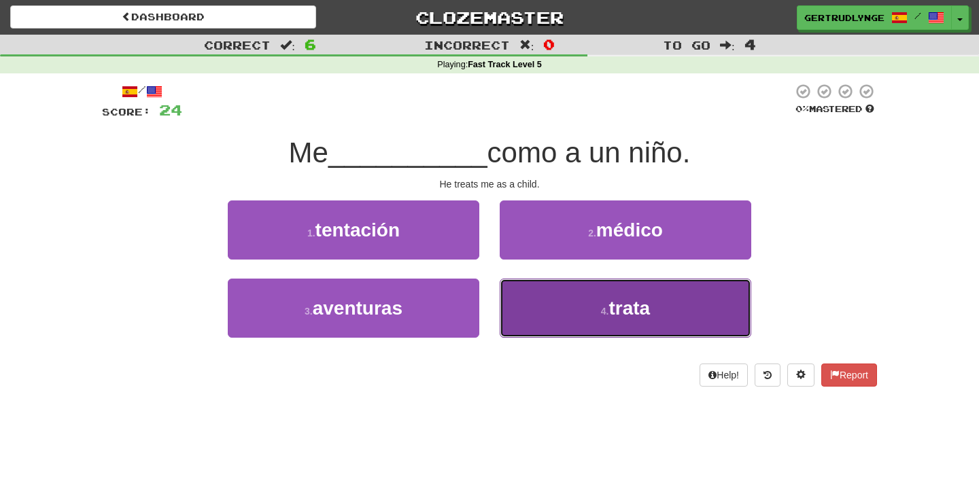
click at [598, 298] on button "4 . trata" at bounding box center [626, 308] width 252 height 59
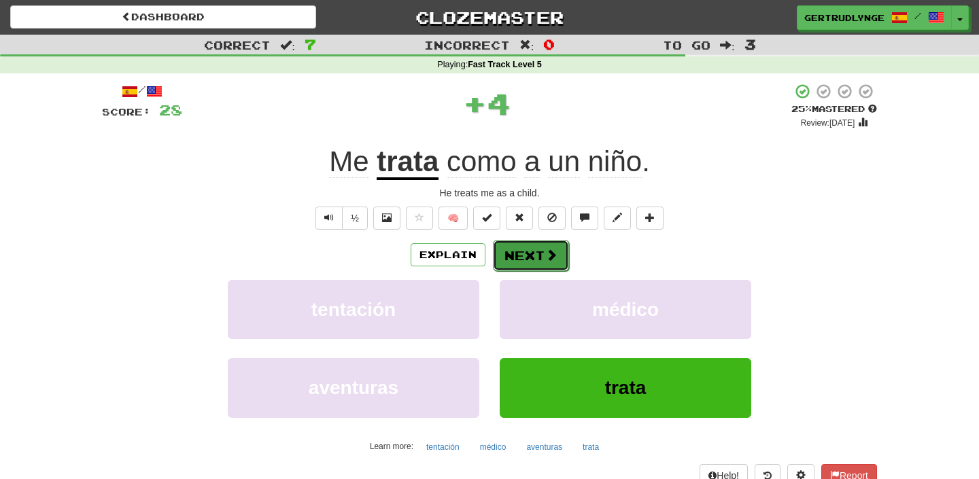
click at [529, 253] on button "Next" at bounding box center [531, 255] width 76 height 31
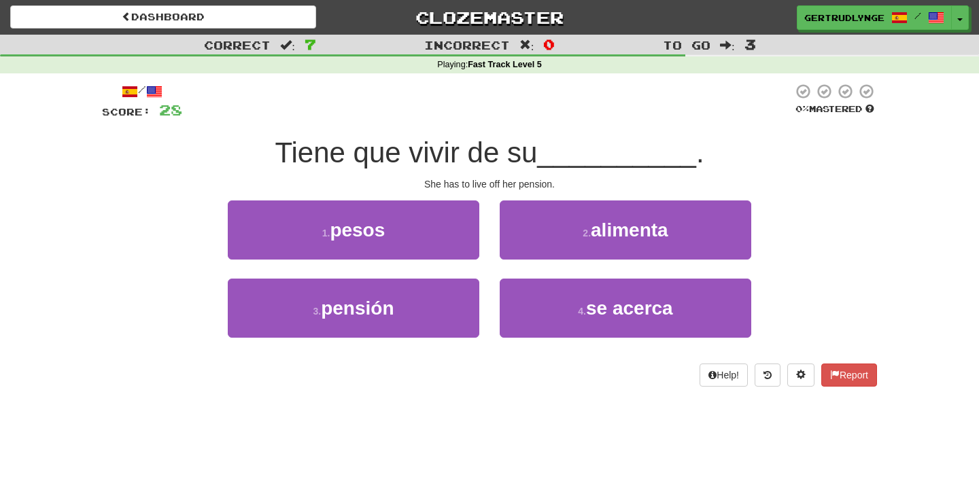
click at [445, 158] on span "Tiene que vivir de su" at bounding box center [406, 153] width 262 height 32
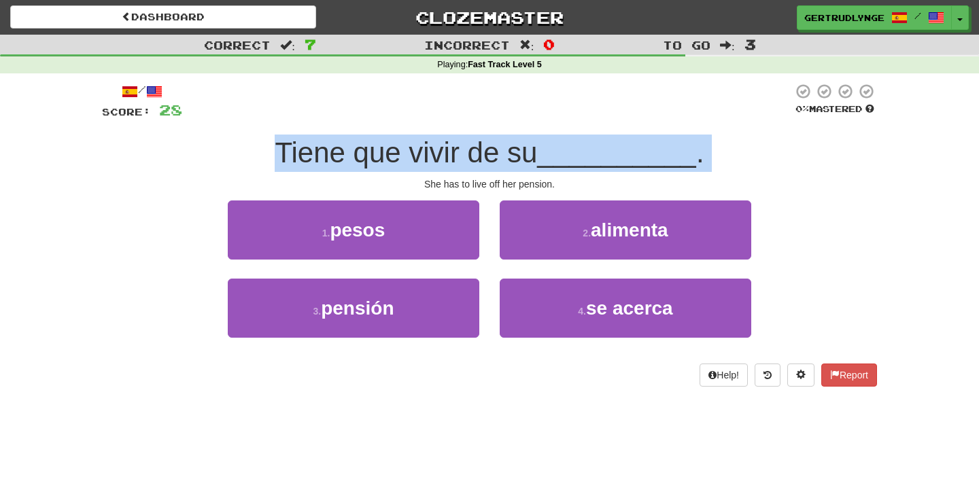
click at [445, 158] on span "Tiene que vivir de su" at bounding box center [406, 153] width 262 height 32
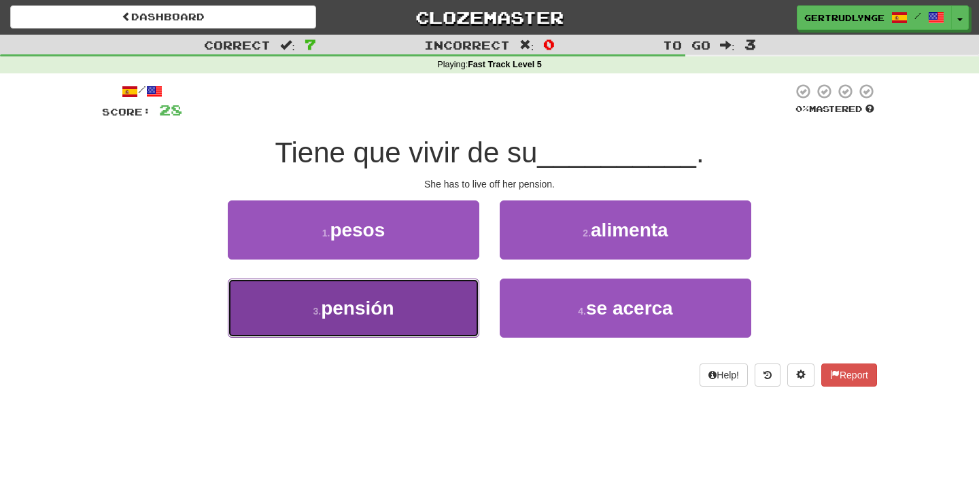
click at [433, 310] on button "3 . pensión" at bounding box center [354, 308] width 252 height 59
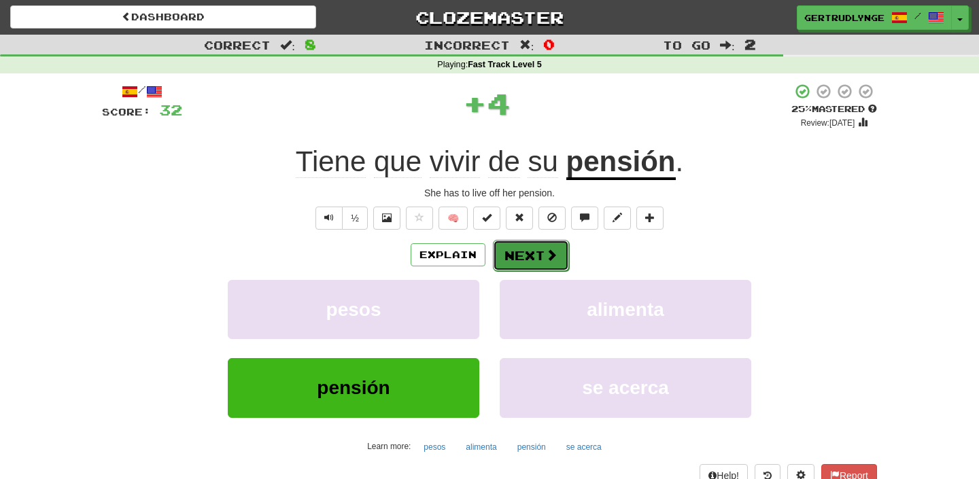
click at [533, 250] on button "Next" at bounding box center [531, 255] width 76 height 31
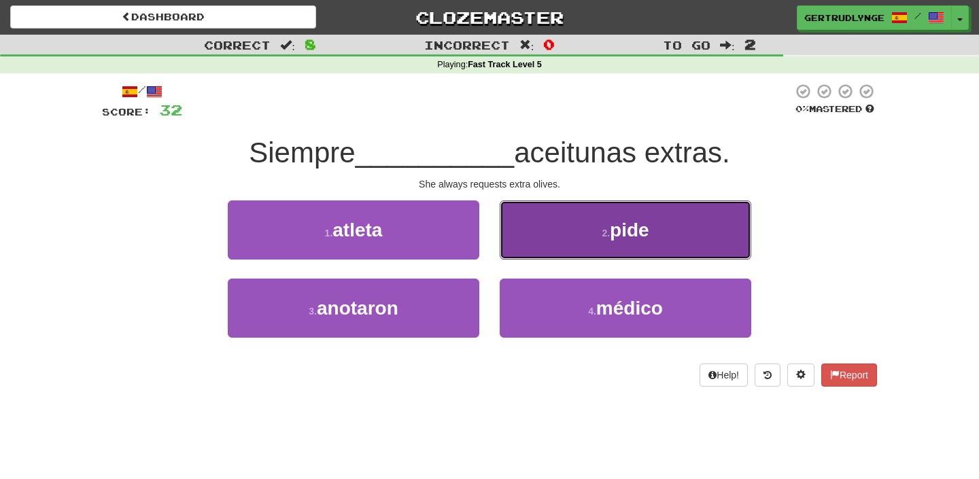
click at [598, 247] on button "2 . pide" at bounding box center [626, 230] width 252 height 59
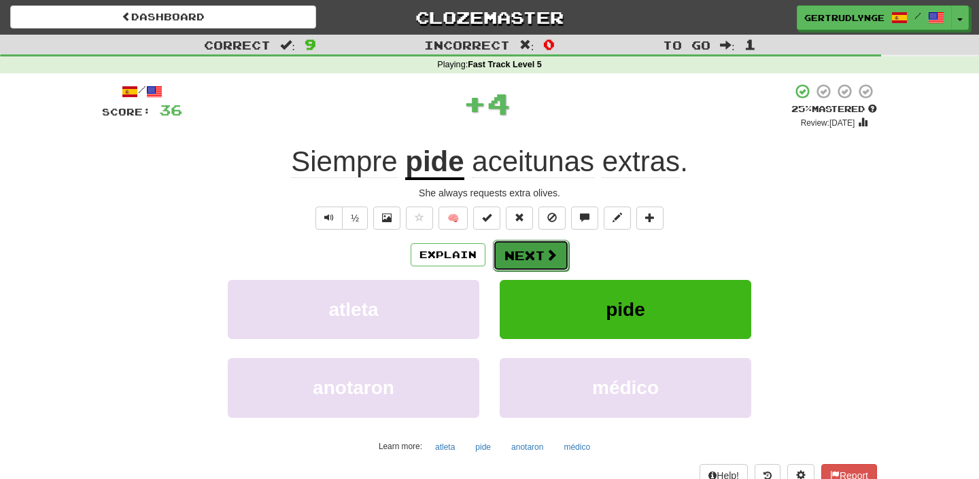
click at [534, 243] on button "Next" at bounding box center [531, 255] width 76 height 31
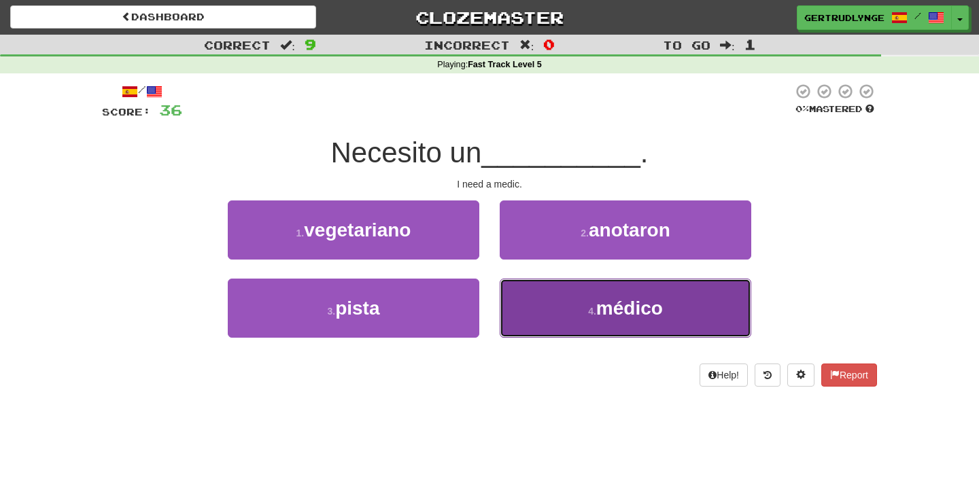
click at [605, 298] on span "médico" at bounding box center [629, 308] width 67 height 21
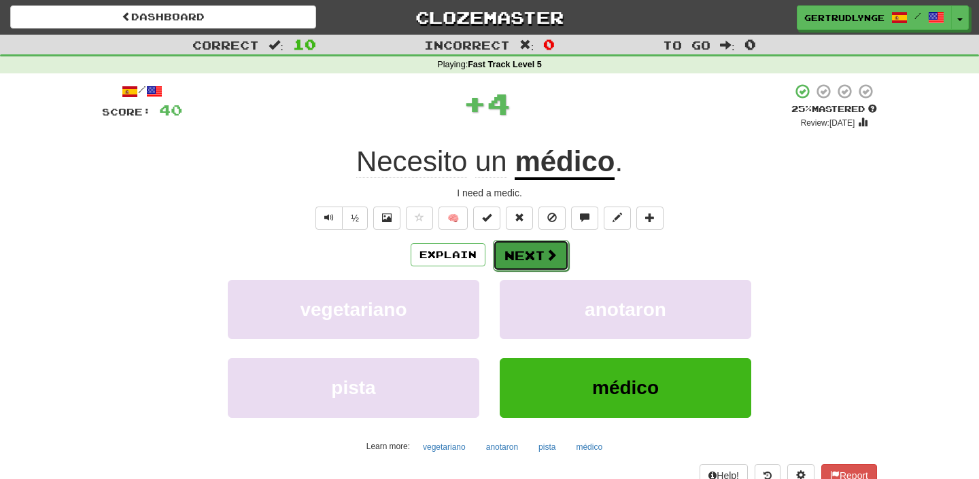
click at [546, 258] on span at bounding box center [551, 255] width 12 height 12
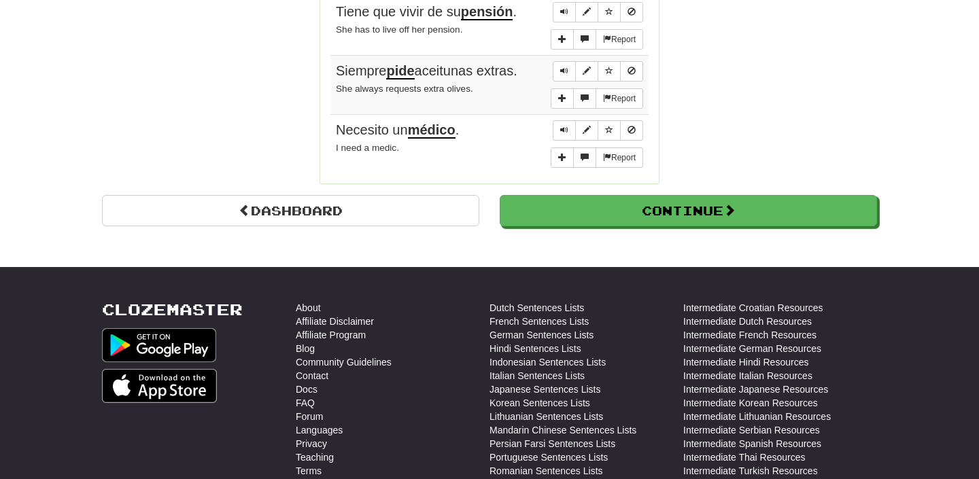
scroll to position [1170, 0]
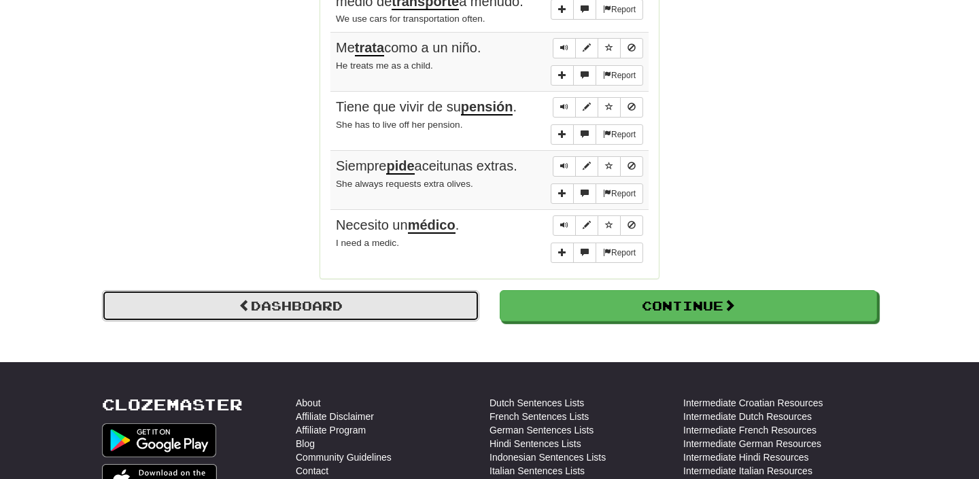
click at [381, 298] on link "Dashboard" at bounding box center [290, 305] width 377 height 31
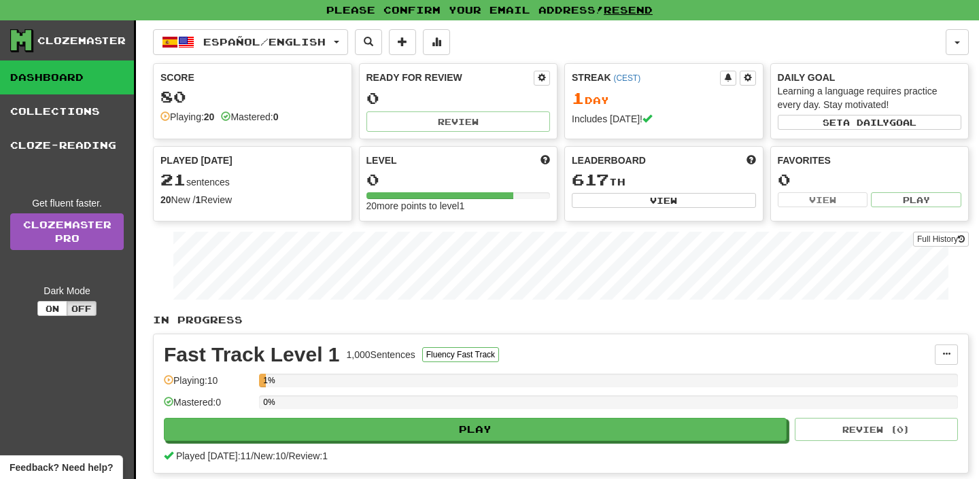
click at [67, 84] on link "Dashboard" at bounding box center [67, 78] width 134 height 34
click at [78, 73] on link "Dashboard" at bounding box center [67, 78] width 134 height 34
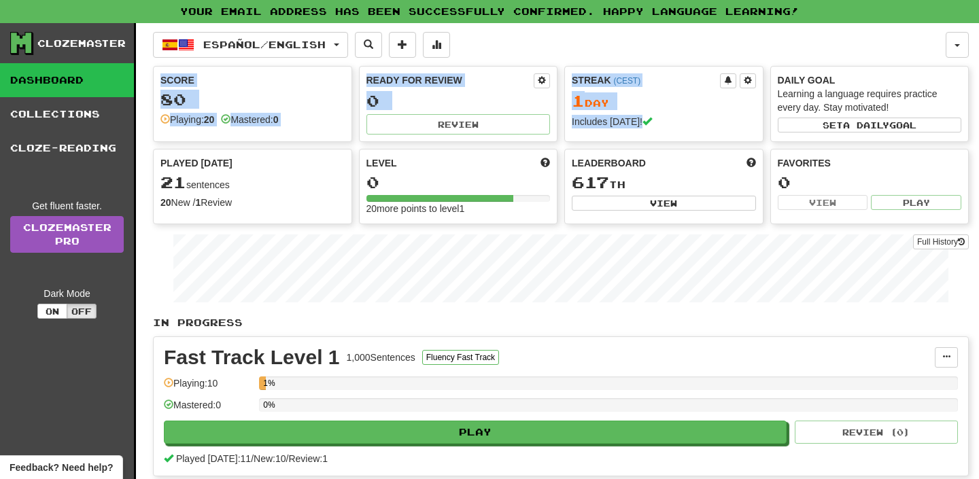
drag, startPoint x: 651, startPoint y: 130, endPoint x: 580, endPoint y: 55, distance: 102.9
click at [580, 55] on div "Español / English Español / English Streak: 1 Review: 0 Points today: 80 Langua…" at bounding box center [561, 366] width 816 height 686
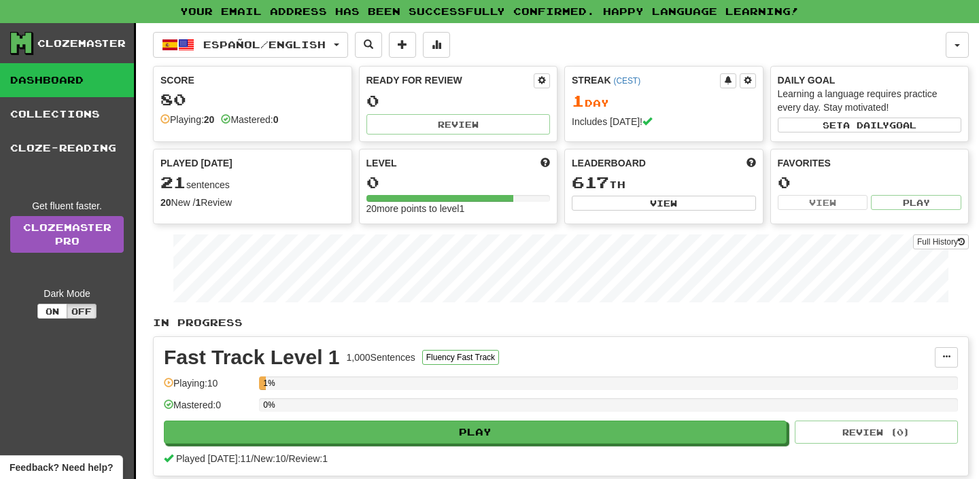
click at [580, 55] on div "Español / English Español / English Streak: 1 Review: 0 Points today: 80 Langua…" at bounding box center [549, 45] width 793 height 26
click at [78, 48] on div "Clozemaster" at bounding box center [81, 44] width 88 height 14
click at [313, 50] on span "Español / English" at bounding box center [264, 45] width 122 height 12
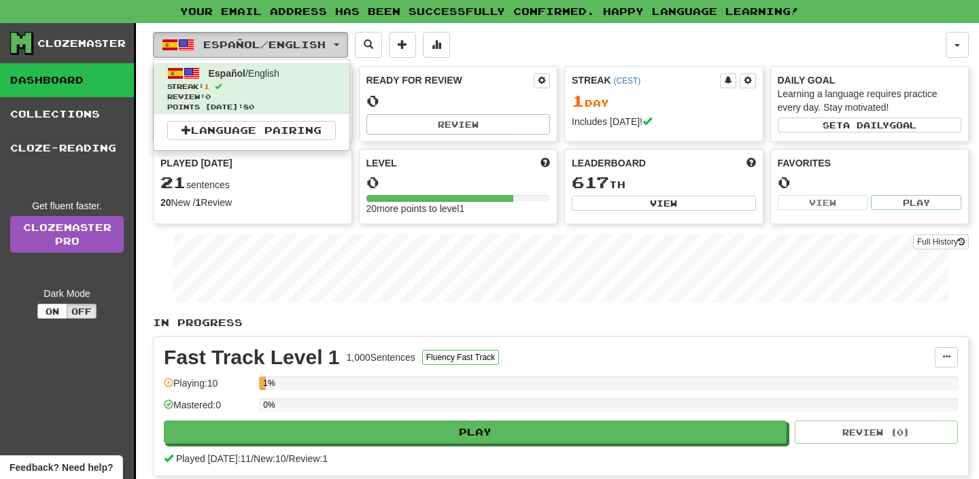
click at [313, 50] on span "Español / English" at bounding box center [264, 45] width 122 height 12
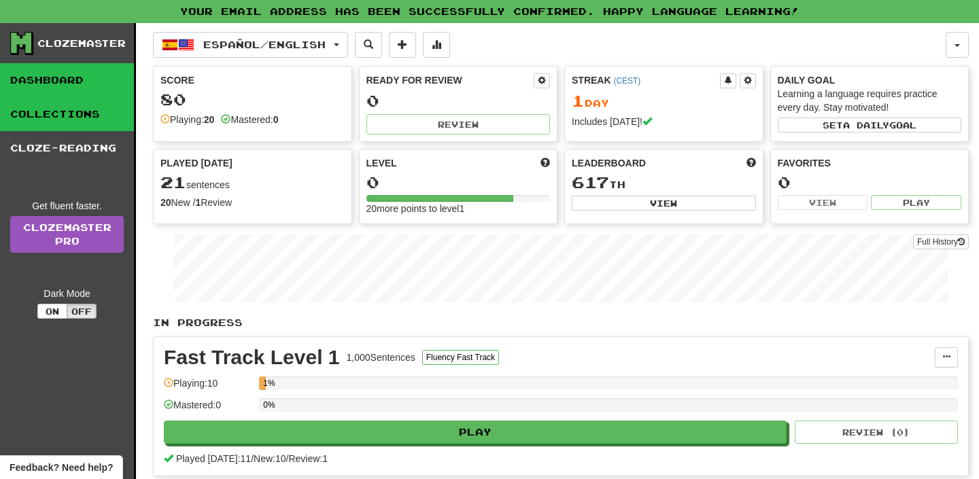
click at [65, 120] on link "Collections" at bounding box center [67, 114] width 134 height 34
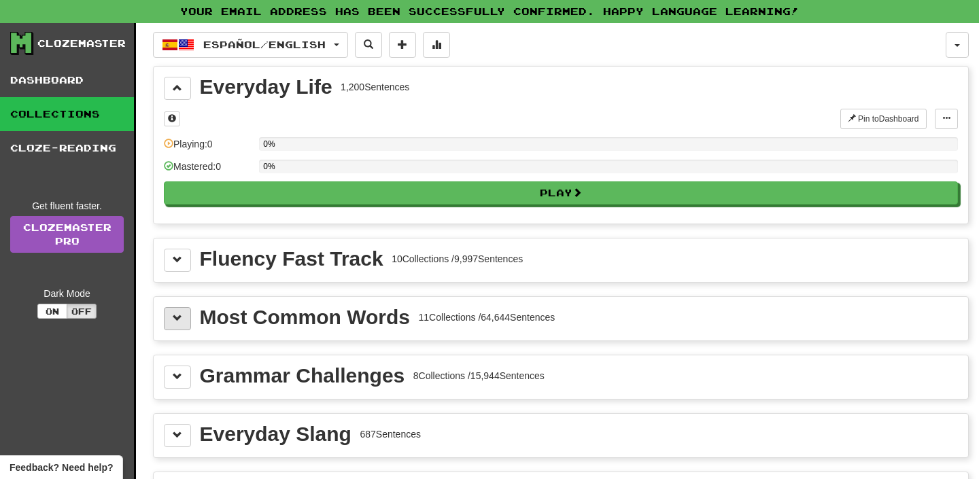
scroll to position [16, 0]
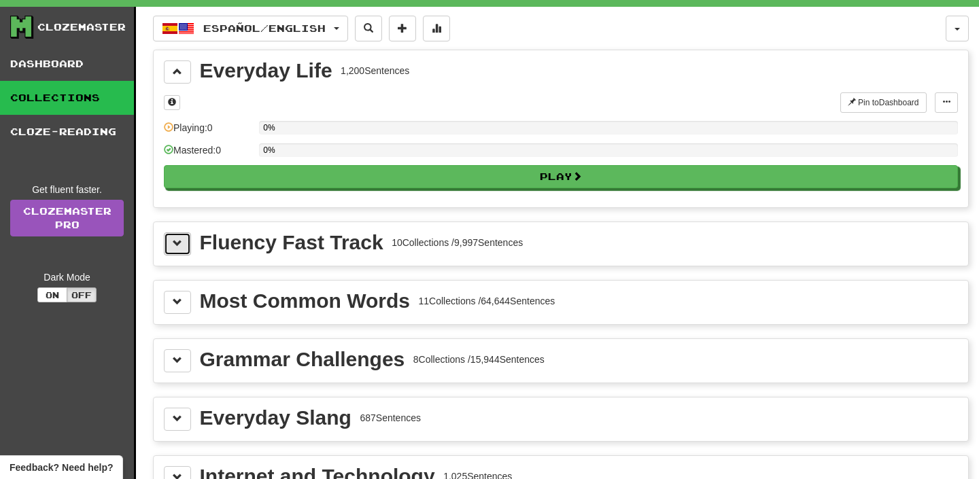
click at [188, 243] on button at bounding box center [177, 244] width 27 height 23
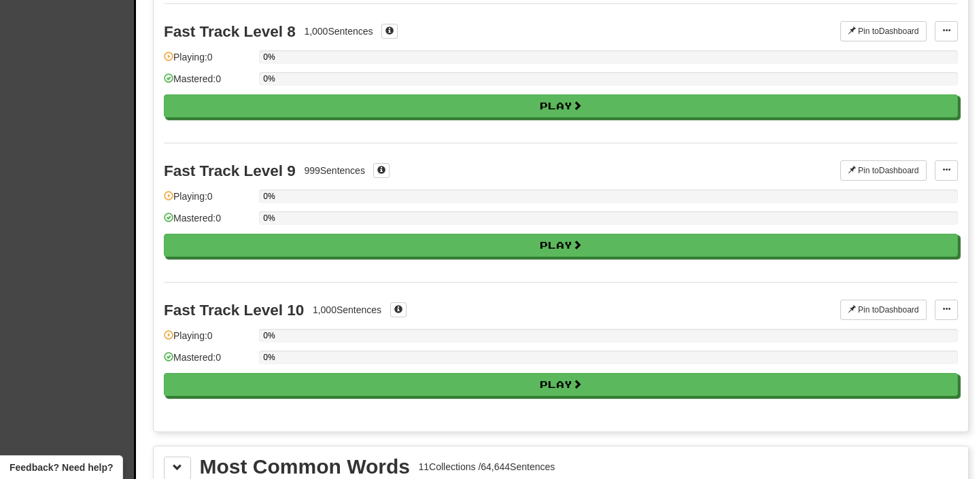
scroll to position [1309, 0]
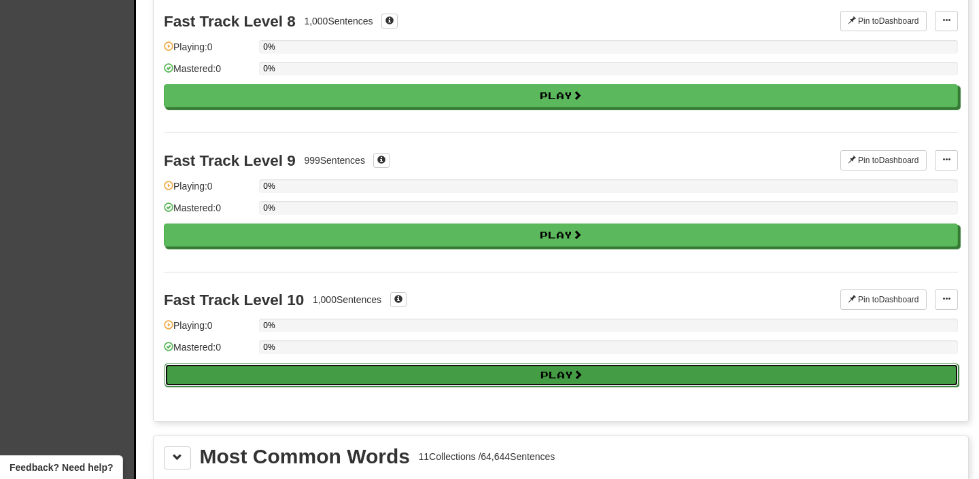
click at [377, 384] on button "Play" at bounding box center [562, 375] width 794 height 23
select select "**"
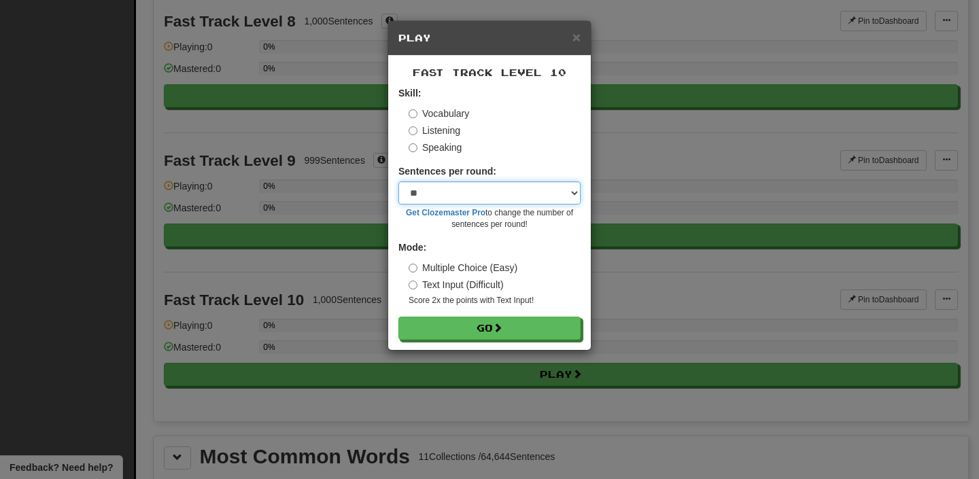
click at [496, 188] on select "* ** ** ** ** ** *** ********" at bounding box center [489, 193] width 182 height 23
click at [398, 182] on select "* ** ** ** ** ** *** ********" at bounding box center [489, 193] width 182 height 23
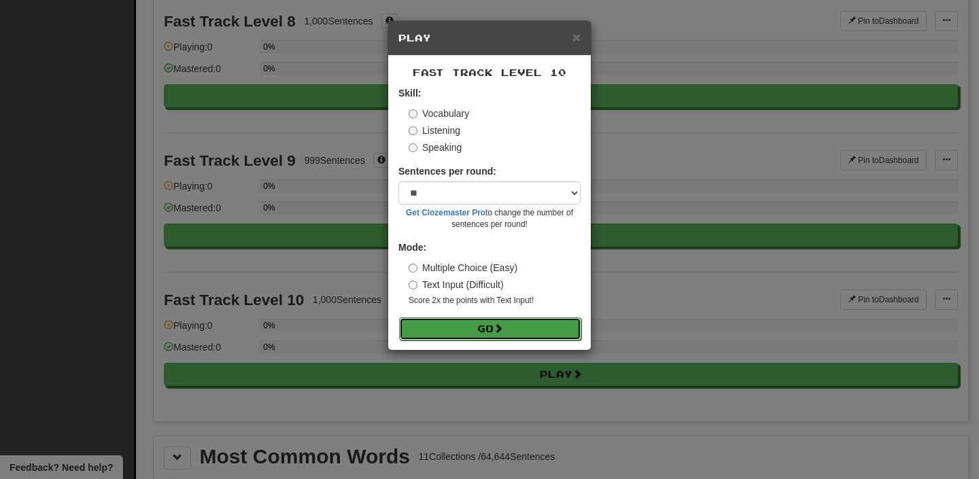
click at [456, 328] on button "Go" at bounding box center [490, 329] width 182 height 23
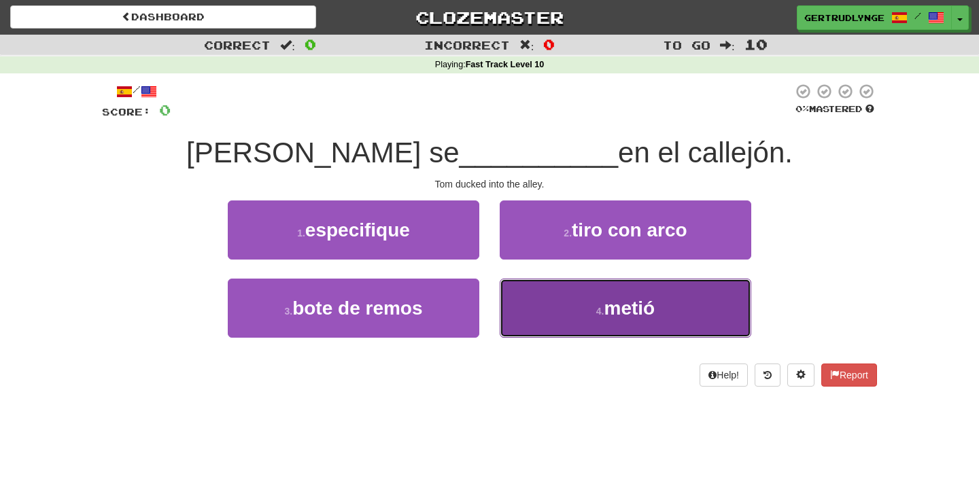
click at [694, 329] on button "4 . metió" at bounding box center [626, 308] width 252 height 59
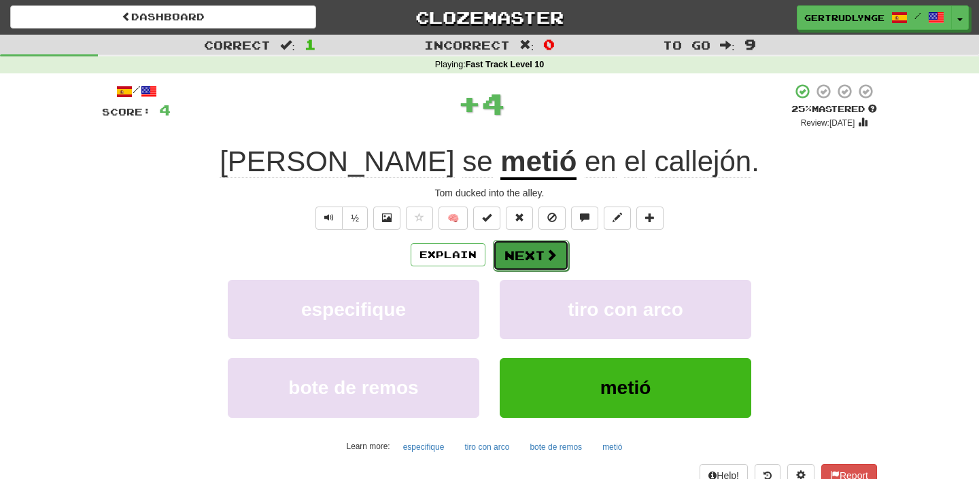
click at [517, 250] on button "Next" at bounding box center [531, 255] width 76 height 31
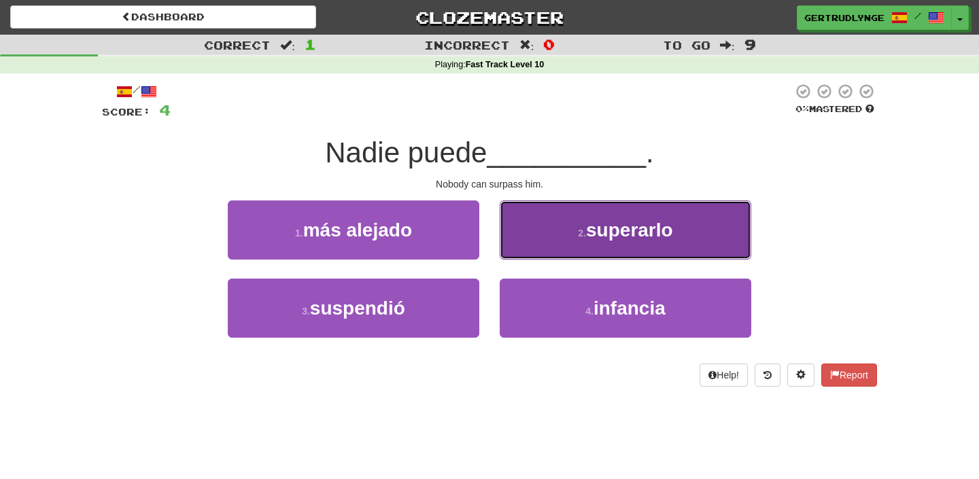
click at [642, 222] on span "superarlo" at bounding box center [629, 230] width 87 height 21
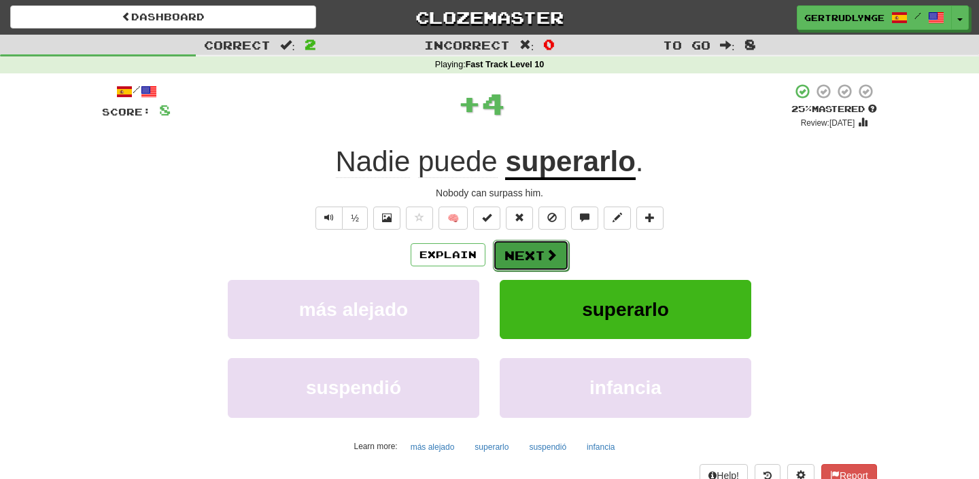
click at [519, 256] on button "Next" at bounding box center [531, 255] width 76 height 31
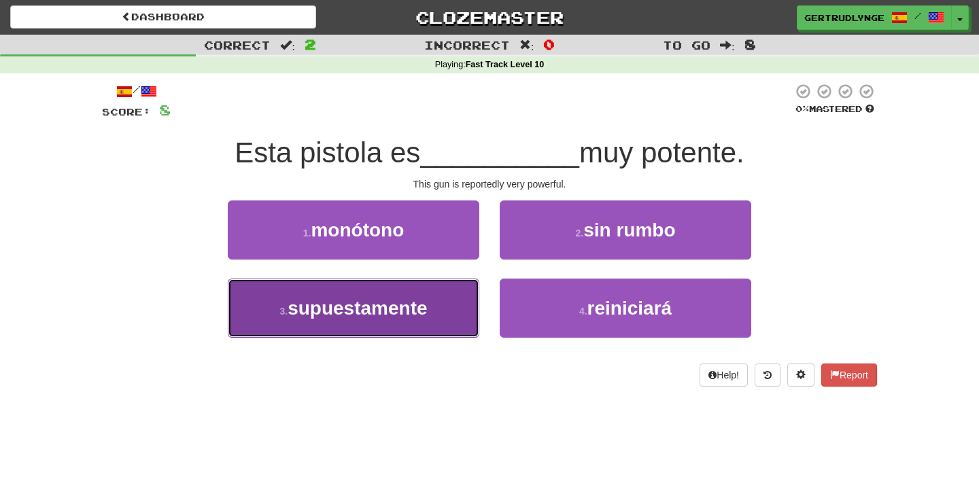
click at [383, 310] on span "supuestamente" at bounding box center [357, 308] width 139 height 21
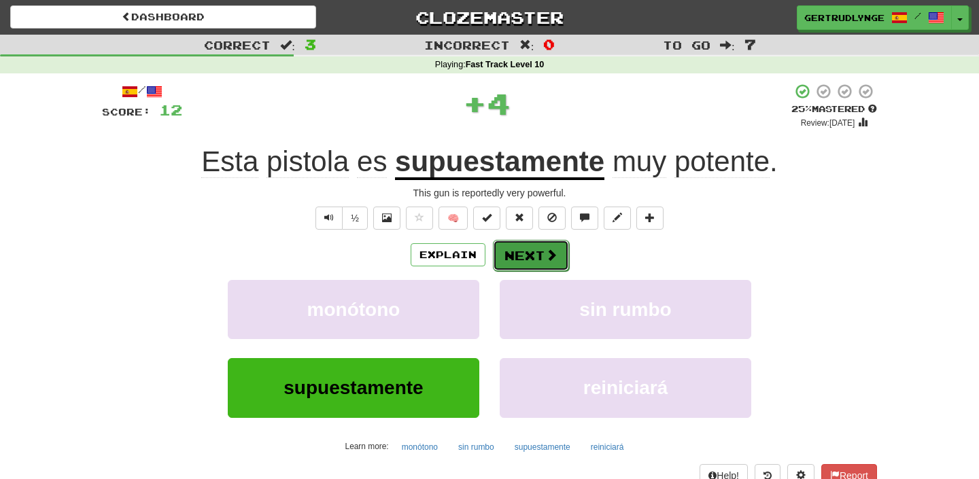
click at [538, 262] on button "Next" at bounding box center [531, 255] width 76 height 31
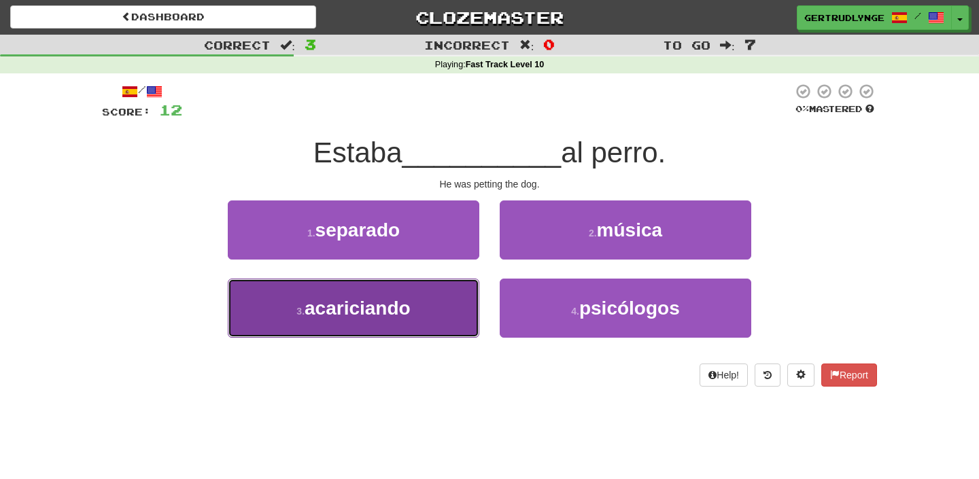
click at [433, 307] on button "3 . acariciando" at bounding box center [354, 308] width 252 height 59
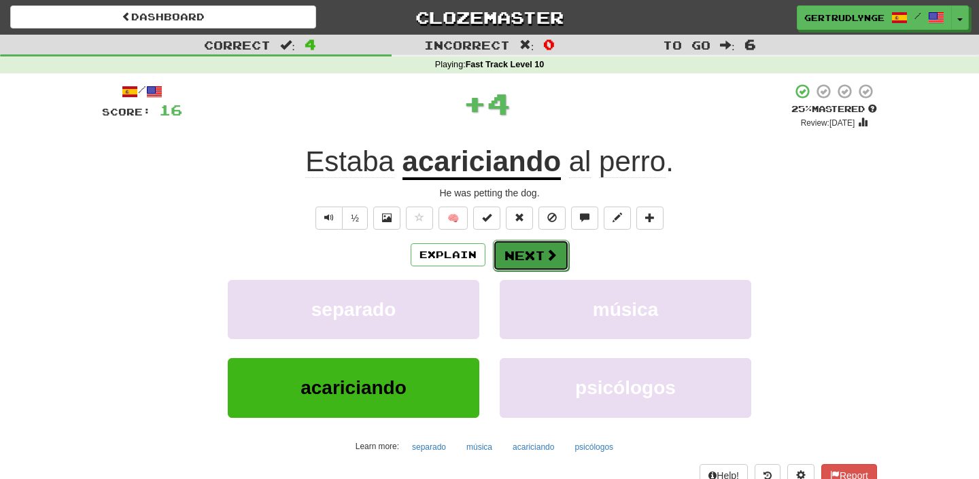
click at [539, 247] on button "Next" at bounding box center [531, 255] width 76 height 31
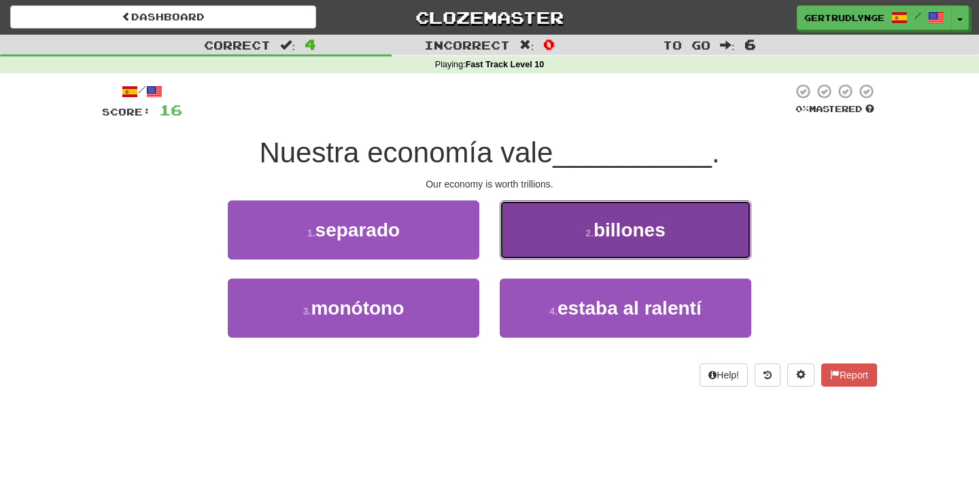
click at [613, 234] on span "billones" at bounding box center [630, 230] width 72 height 21
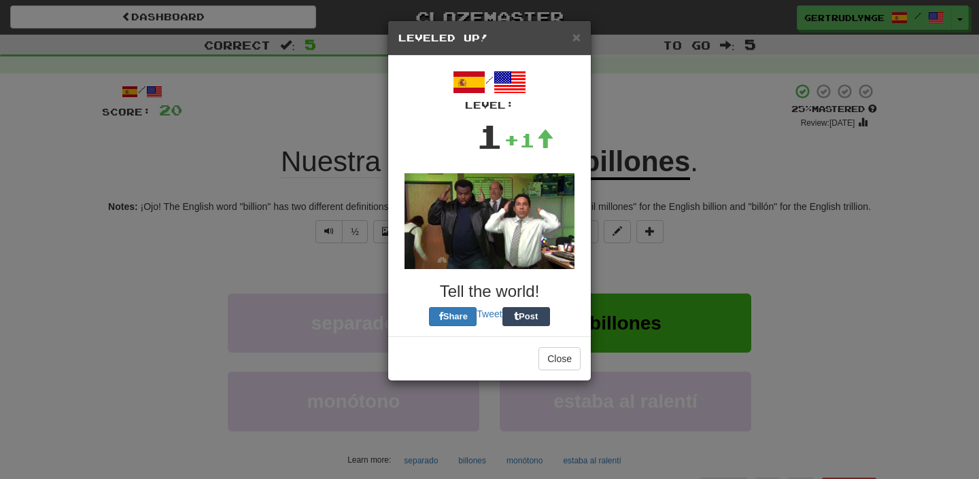
click at [542, 337] on div "Close" at bounding box center [489, 359] width 203 height 44
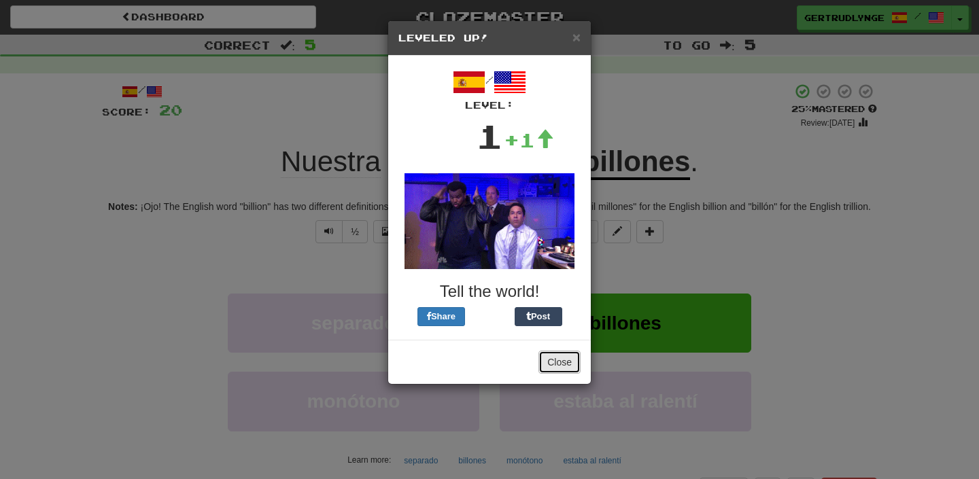
click at [551, 360] on button "Close" at bounding box center [559, 362] width 42 height 23
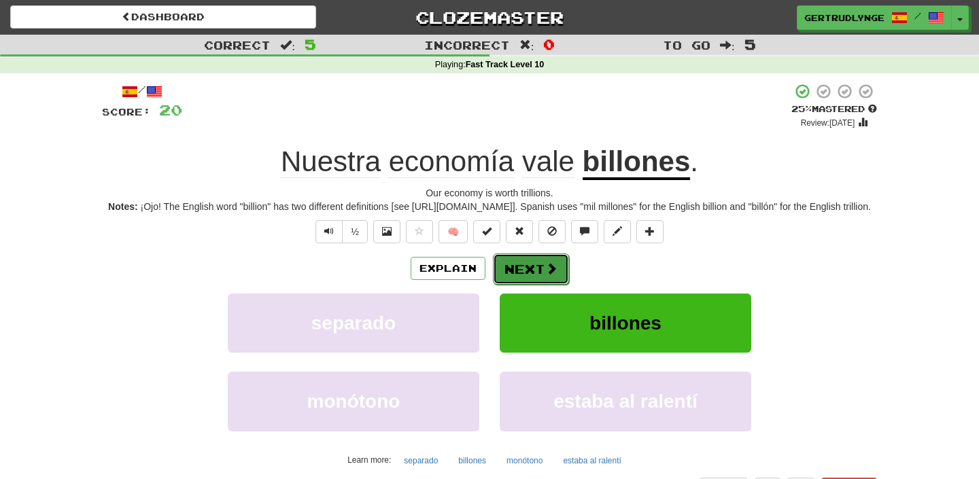
click at [524, 285] on button "Next" at bounding box center [531, 269] width 76 height 31
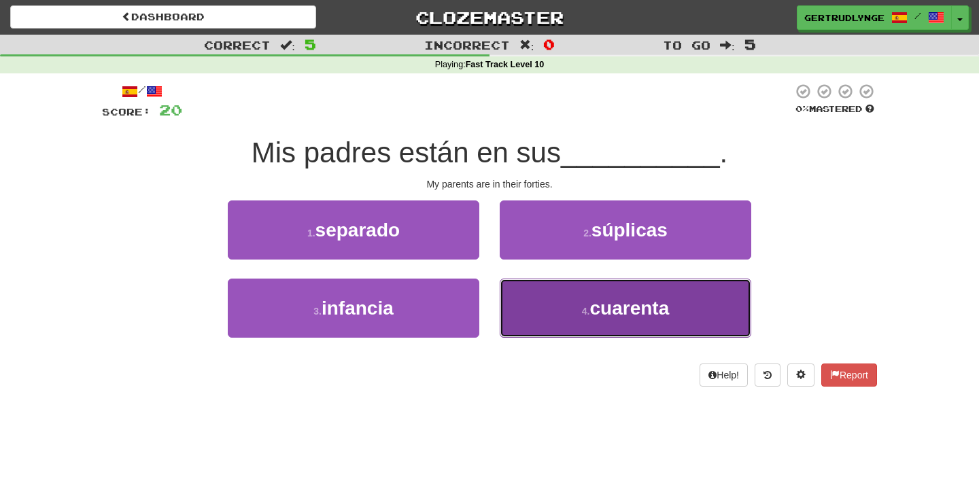
click at [575, 319] on button "4 . cuarenta" at bounding box center [626, 308] width 252 height 59
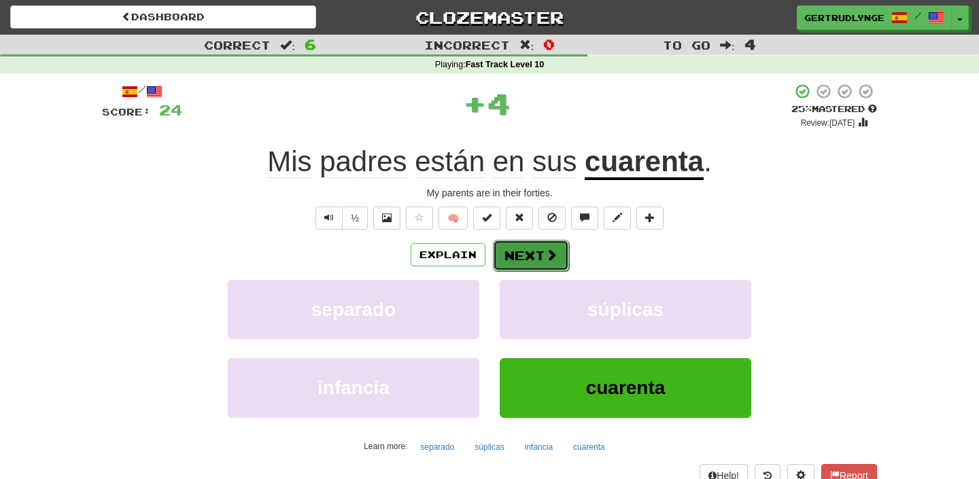
click at [530, 254] on button "Next" at bounding box center [531, 255] width 76 height 31
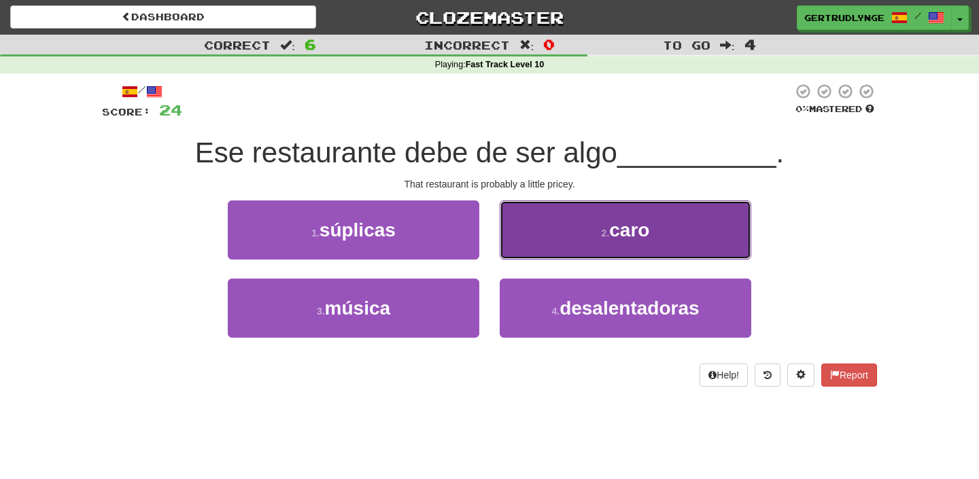
click at [629, 234] on span "caro" at bounding box center [629, 230] width 40 height 21
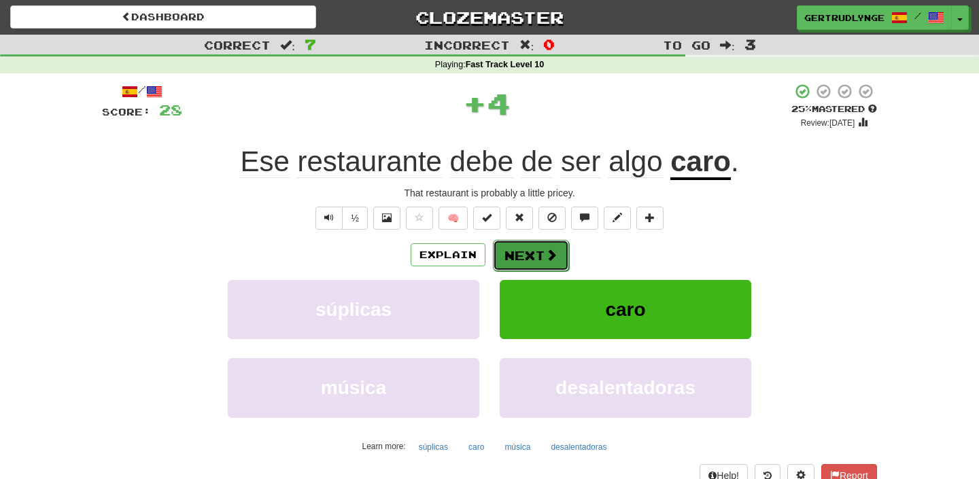
click at [533, 252] on button "Next" at bounding box center [531, 255] width 76 height 31
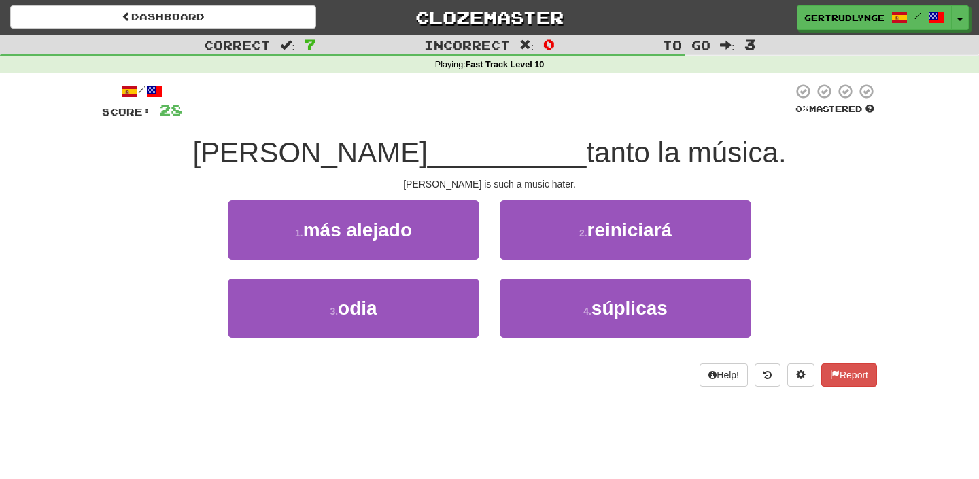
click at [503, 182] on div "Sara is such a music hater." at bounding box center [489, 184] width 775 height 14
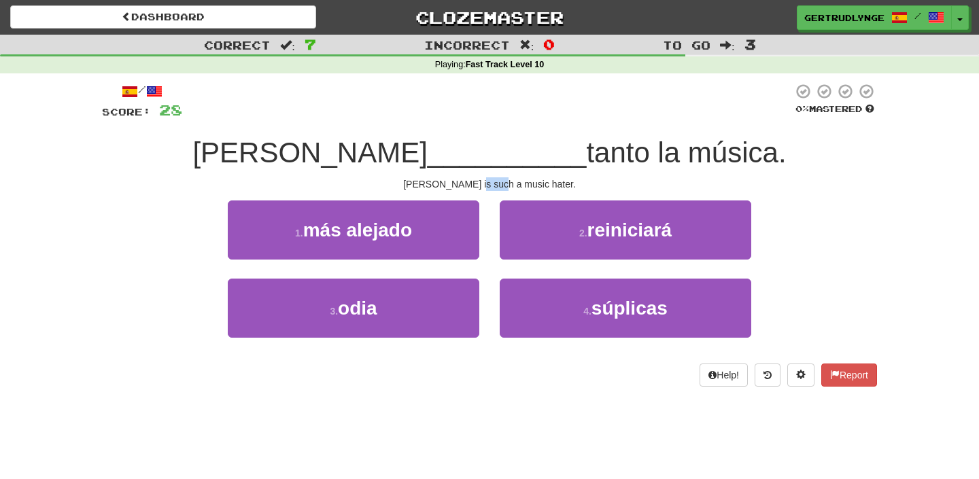
click at [503, 182] on div "Sara is such a music hater." at bounding box center [489, 184] width 775 height 14
click at [580, 182] on div "Sara is such a music hater." at bounding box center [489, 184] width 775 height 14
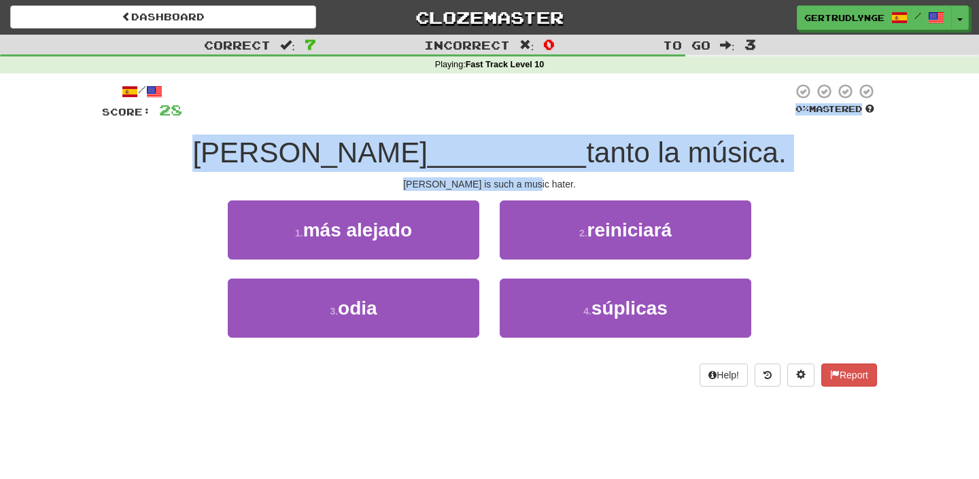
drag, startPoint x: 589, startPoint y: 183, endPoint x: 549, endPoint y: 106, distance: 86.7
click at [549, 106] on div "/ Score: 28 0 % Mastered Sara __________ tanto la música. Sara is such a music …" at bounding box center [489, 235] width 775 height 304
click at [549, 106] on div at bounding box center [487, 101] width 611 height 37
drag, startPoint x: 483, startPoint y: 106, endPoint x: 571, endPoint y: 188, distance: 120.3
click at [571, 188] on div "/ Score: 28 0 % Mastered Sara __________ tanto la música. Sara is such a music …" at bounding box center [489, 235] width 775 height 304
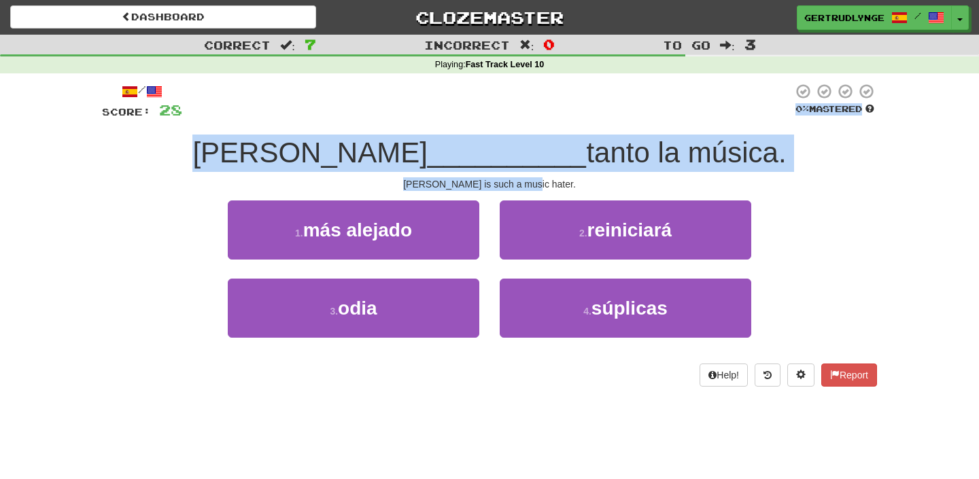
click at [571, 188] on div "Sara is such a music hater." at bounding box center [489, 184] width 775 height 14
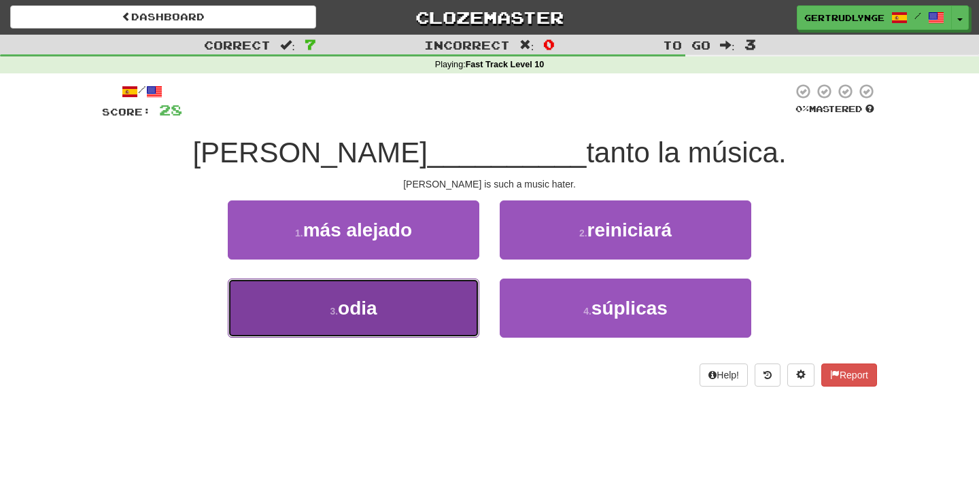
click at [417, 305] on button "3 . odia" at bounding box center [354, 308] width 252 height 59
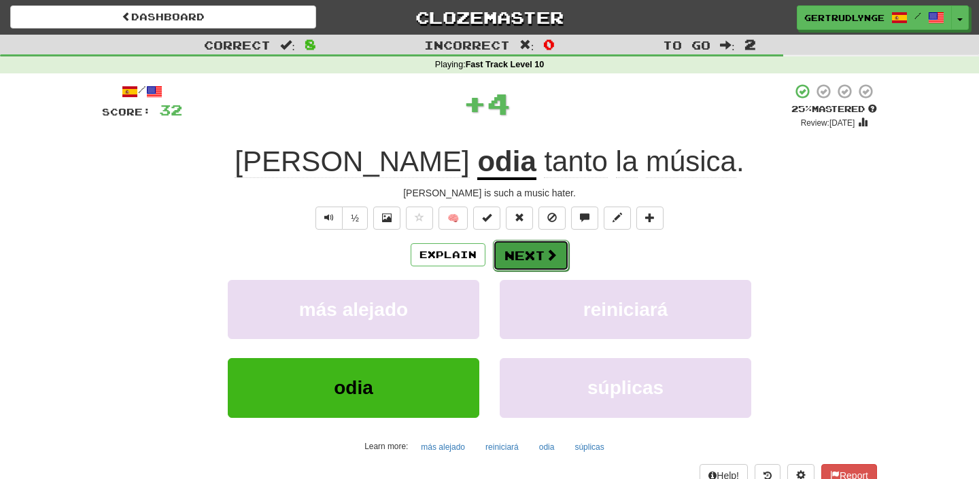
click at [547, 260] on span at bounding box center [551, 255] width 12 height 12
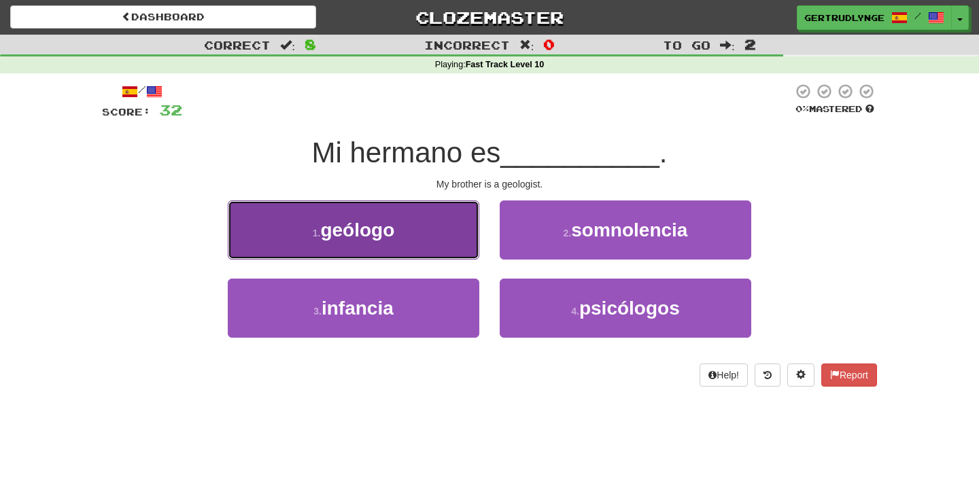
click at [417, 224] on button "1 . geólogo" at bounding box center [354, 230] width 252 height 59
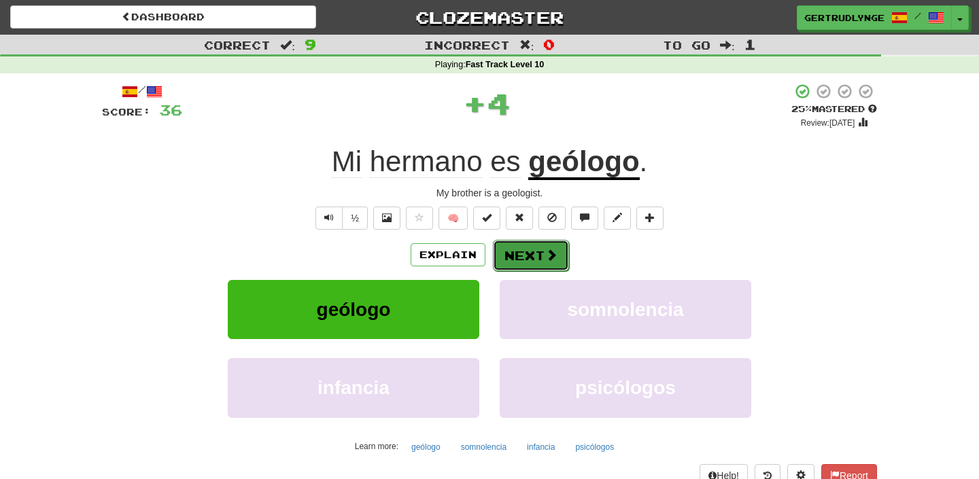
click at [547, 258] on span at bounding box center [551, 255] width 12 height 12
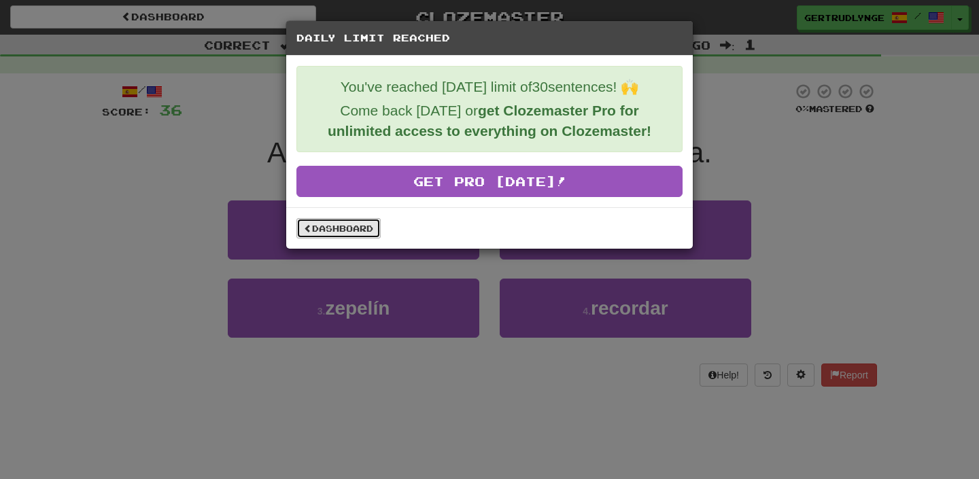
click at [353, 226] on link "Dashboard" at bounding box center [338, 228] width 84 height 20
